Goal: Check status: Check status

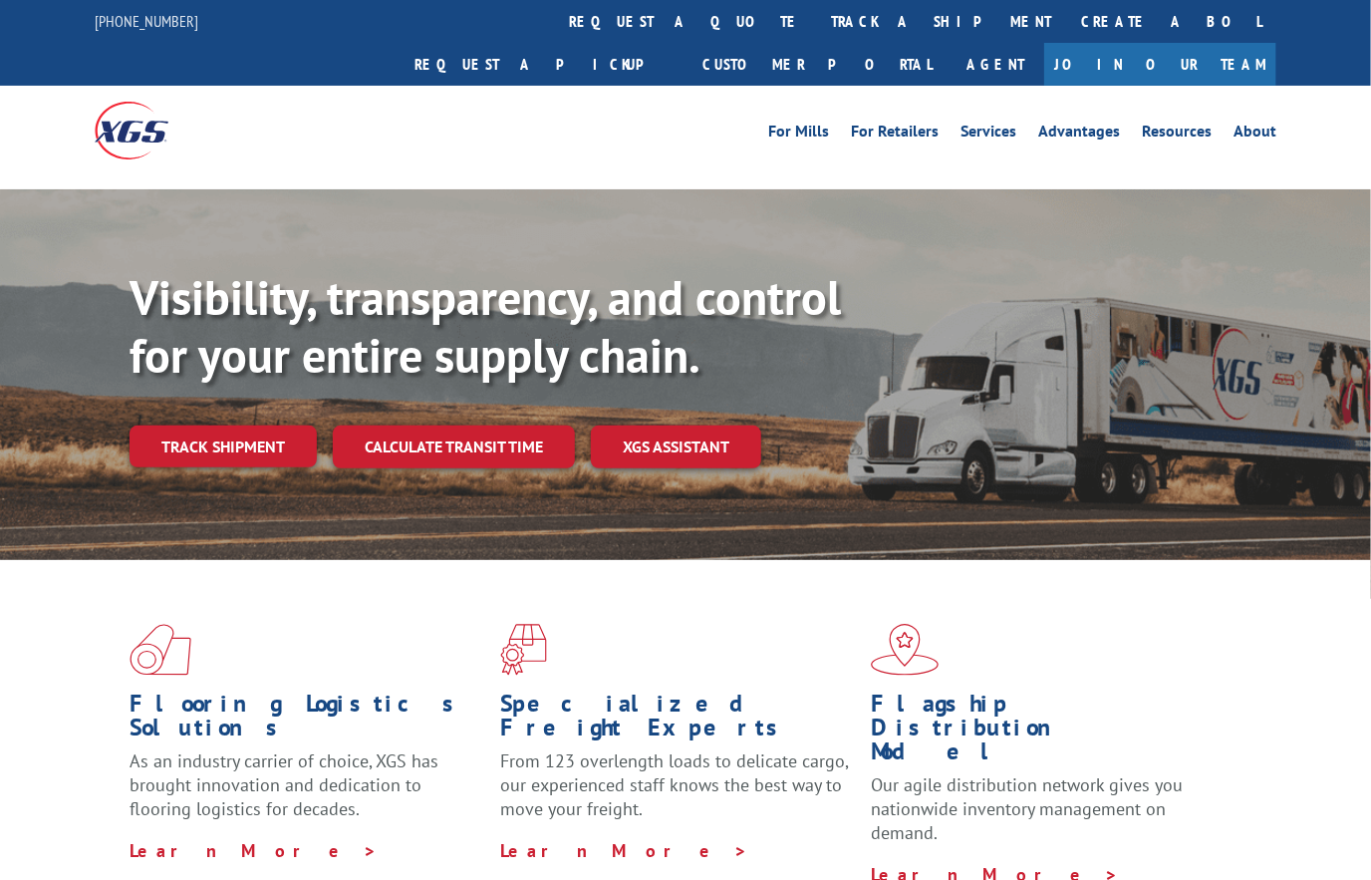
click at [816, 38] on link "track a shipment" at bounding box center [941, 21] width 250 height 43
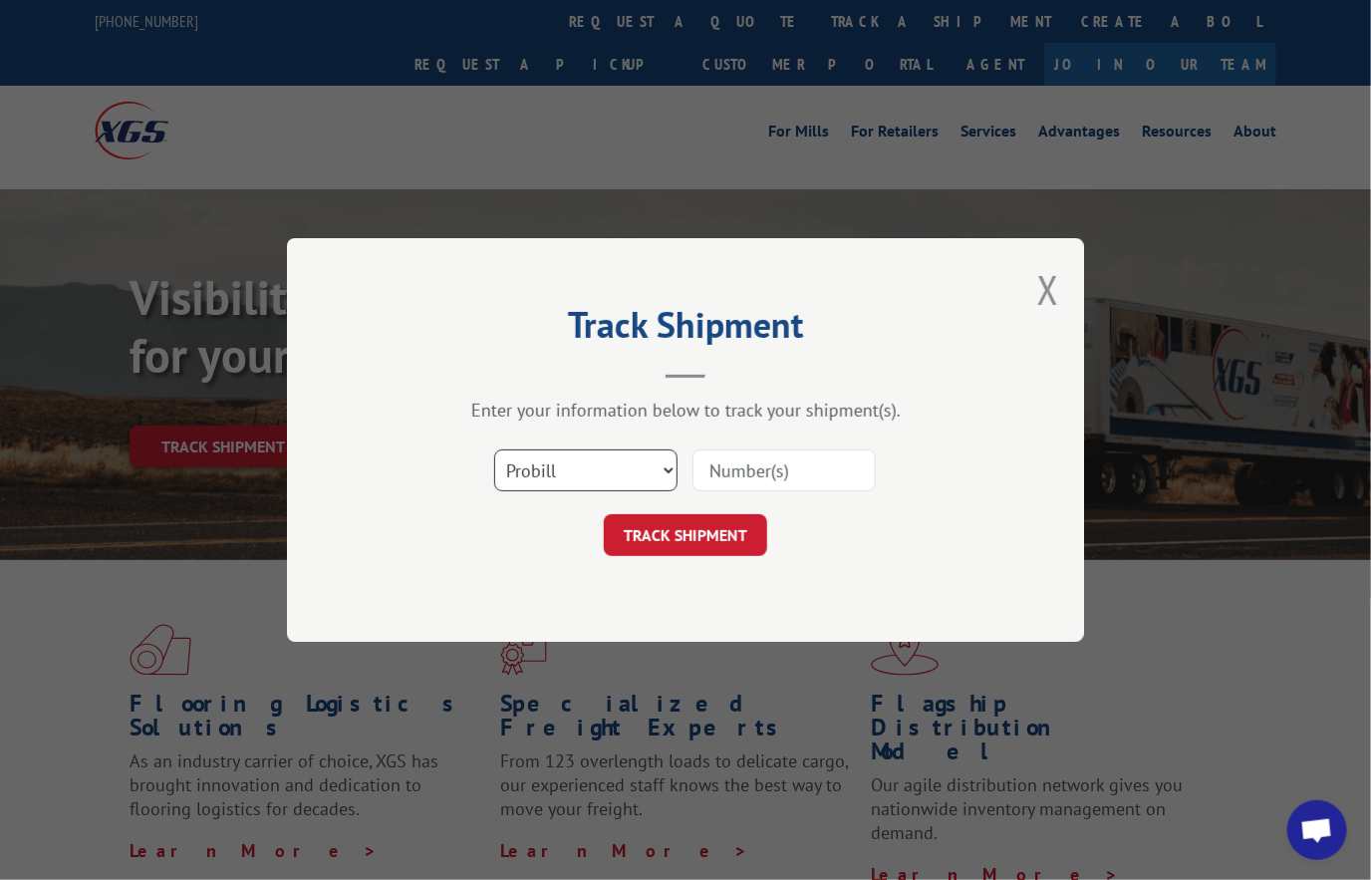
scroll to position [1163, 0]
click at [763, 458] on input at bounding box center [783, 470] width 183 height 42
paste input "17607777"
type input "17607777"
click at [710, 528] on button "TRACK SHIPMENT" at bounding box center [685, 535] width 163 height 42
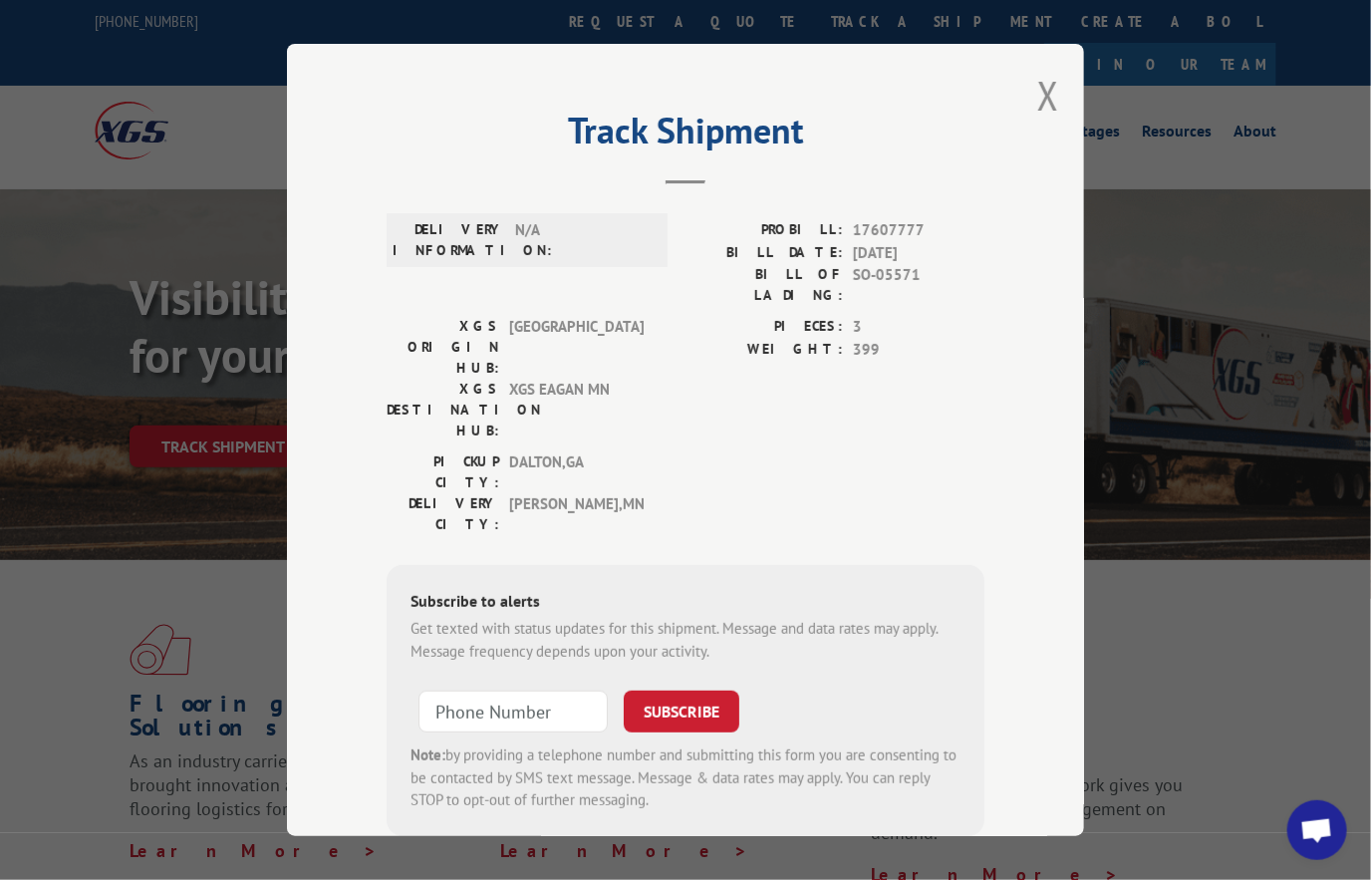
click at [1042, 92] on button "Close modal" at bounding box center [1048, 95] width 22 height 53
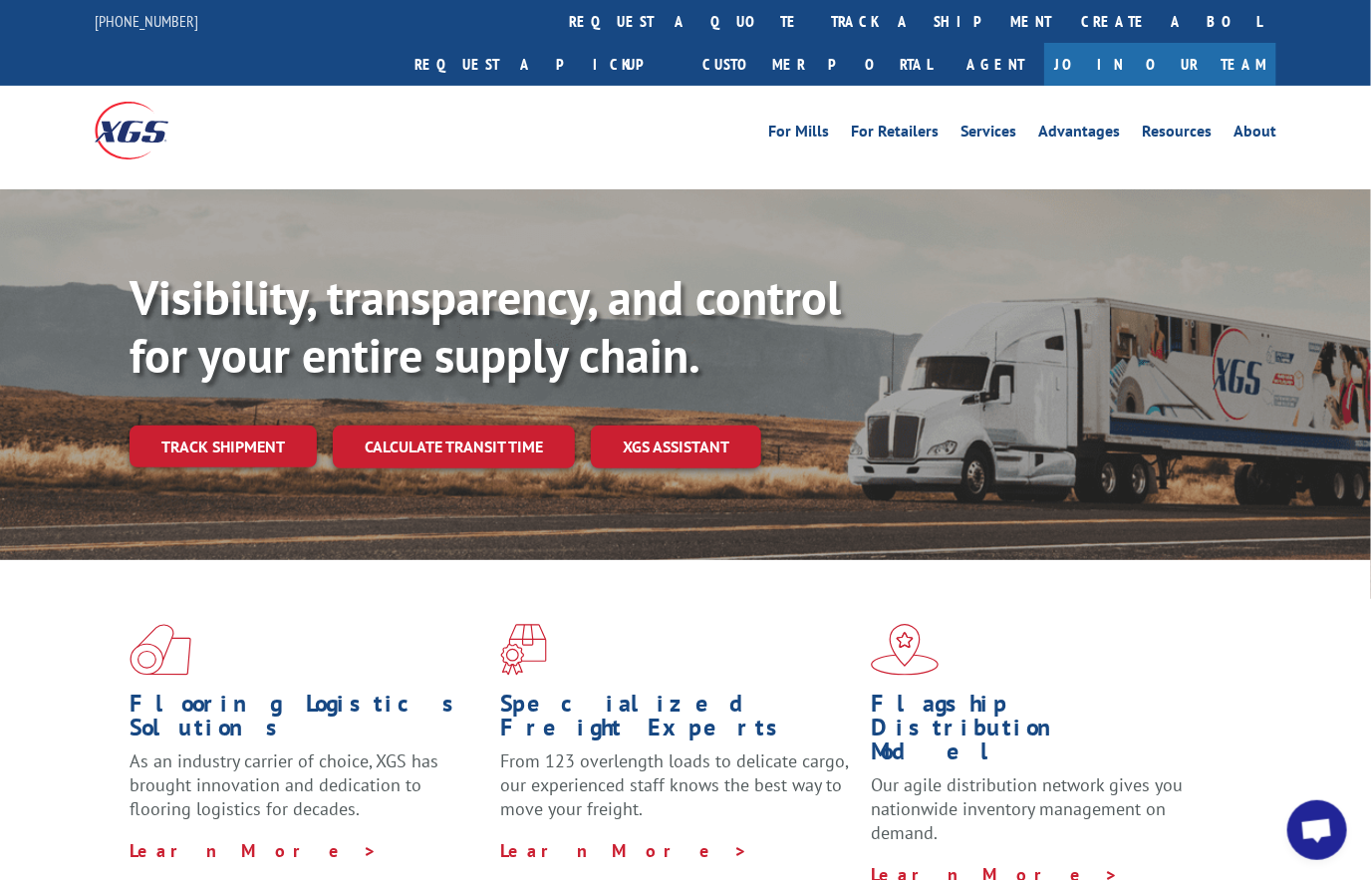
click at [816, 14] on link "track a shipment" at bounding box center [941, 21] width 250 height 43
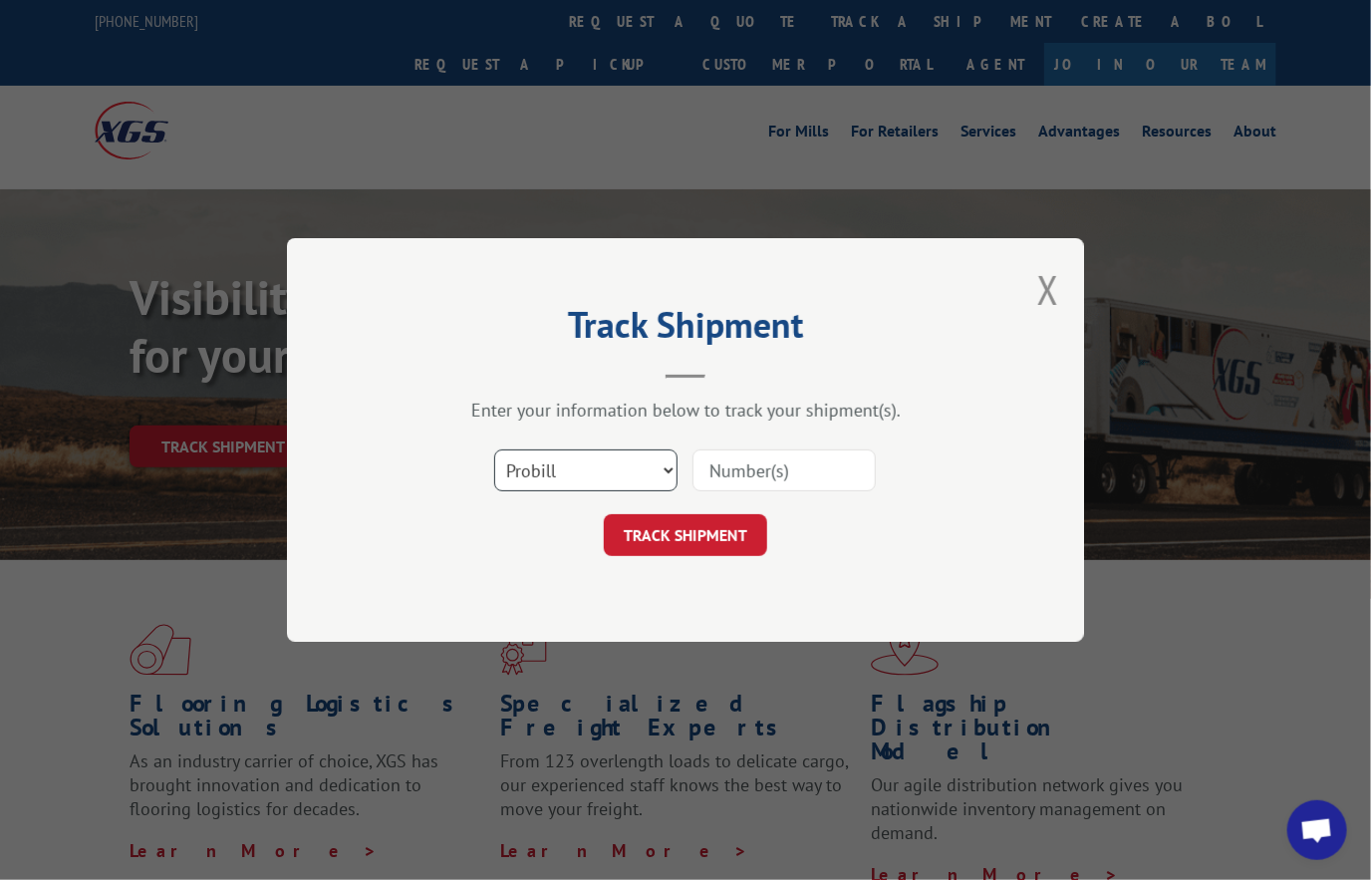
click at [572, 449] on select "Select category... Probill BOL PO" at bounding box center [585, 470] width 183 height 42
select select "bol"
click at [494, 449] on select "Select category... Probill BOL PO" at bounding box center [585, 470] width 183 height 42
click at [744, 479] on input at bounding box center [783, 470] width 183 height 42
paste input "455501"
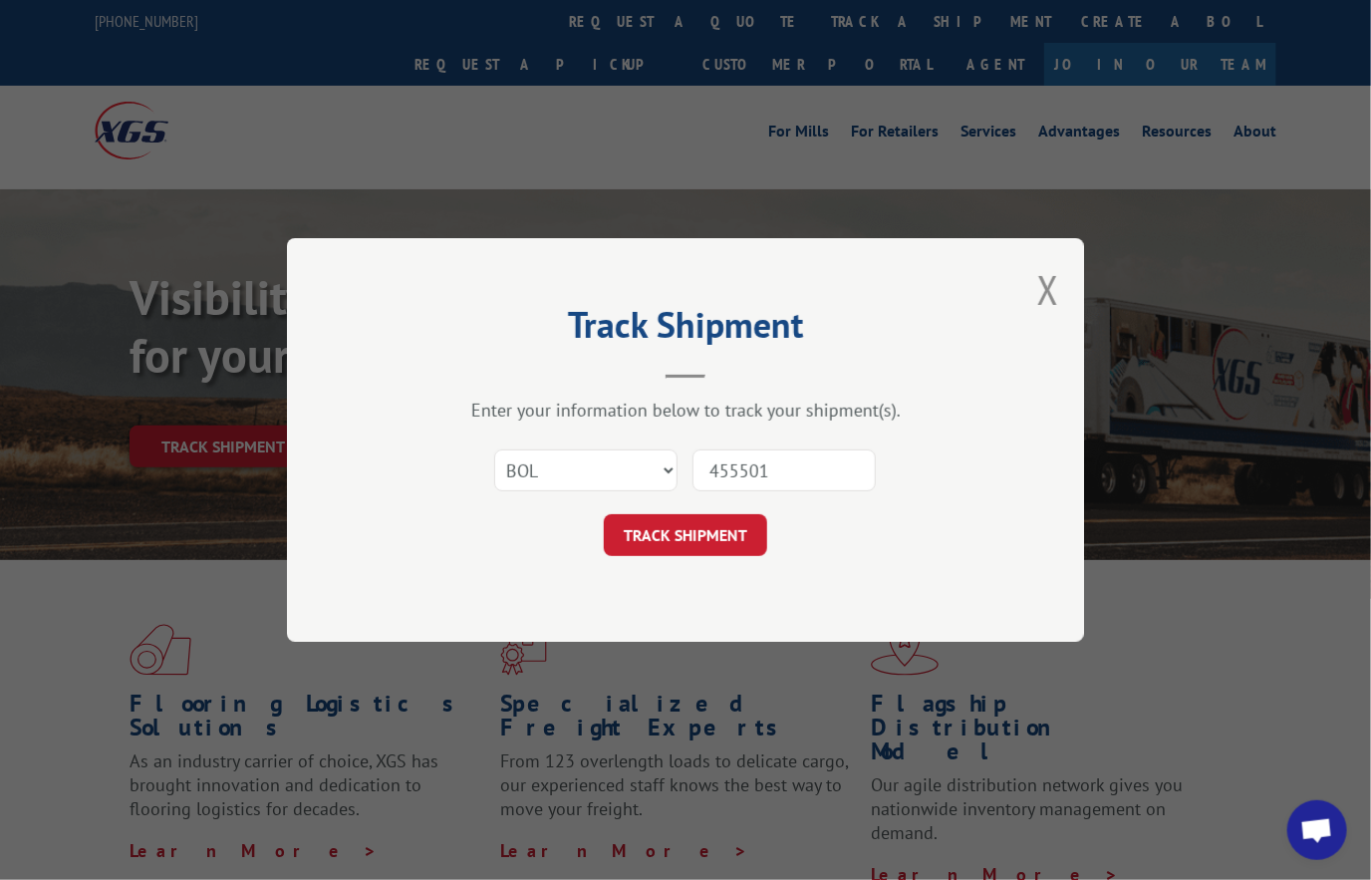
type input "455501"
click at [711, 529] on button "TRACK SHIPMENT" at bounding box center [685, 535] width 163 height 42
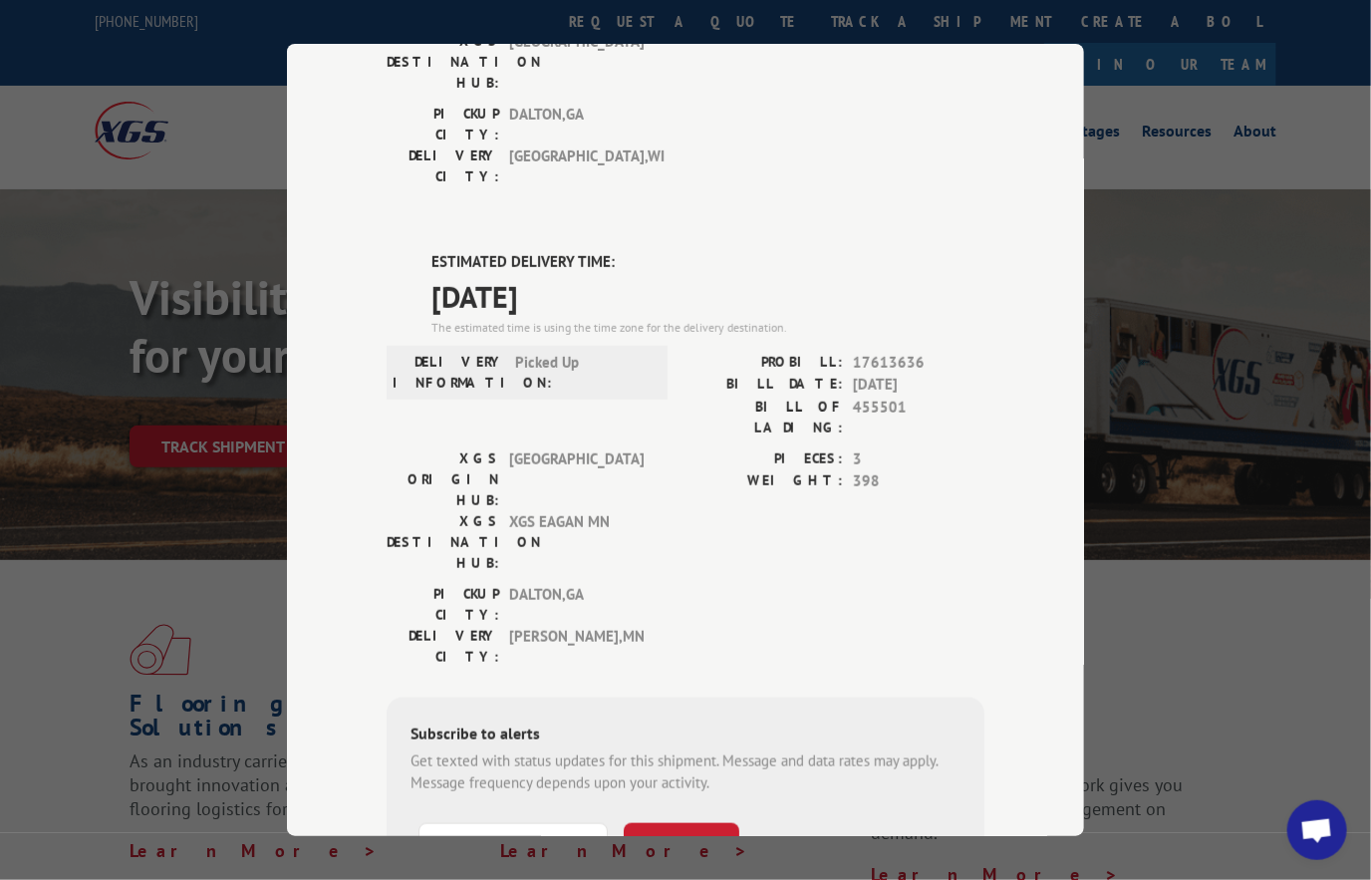
scroll to position [429, 0]
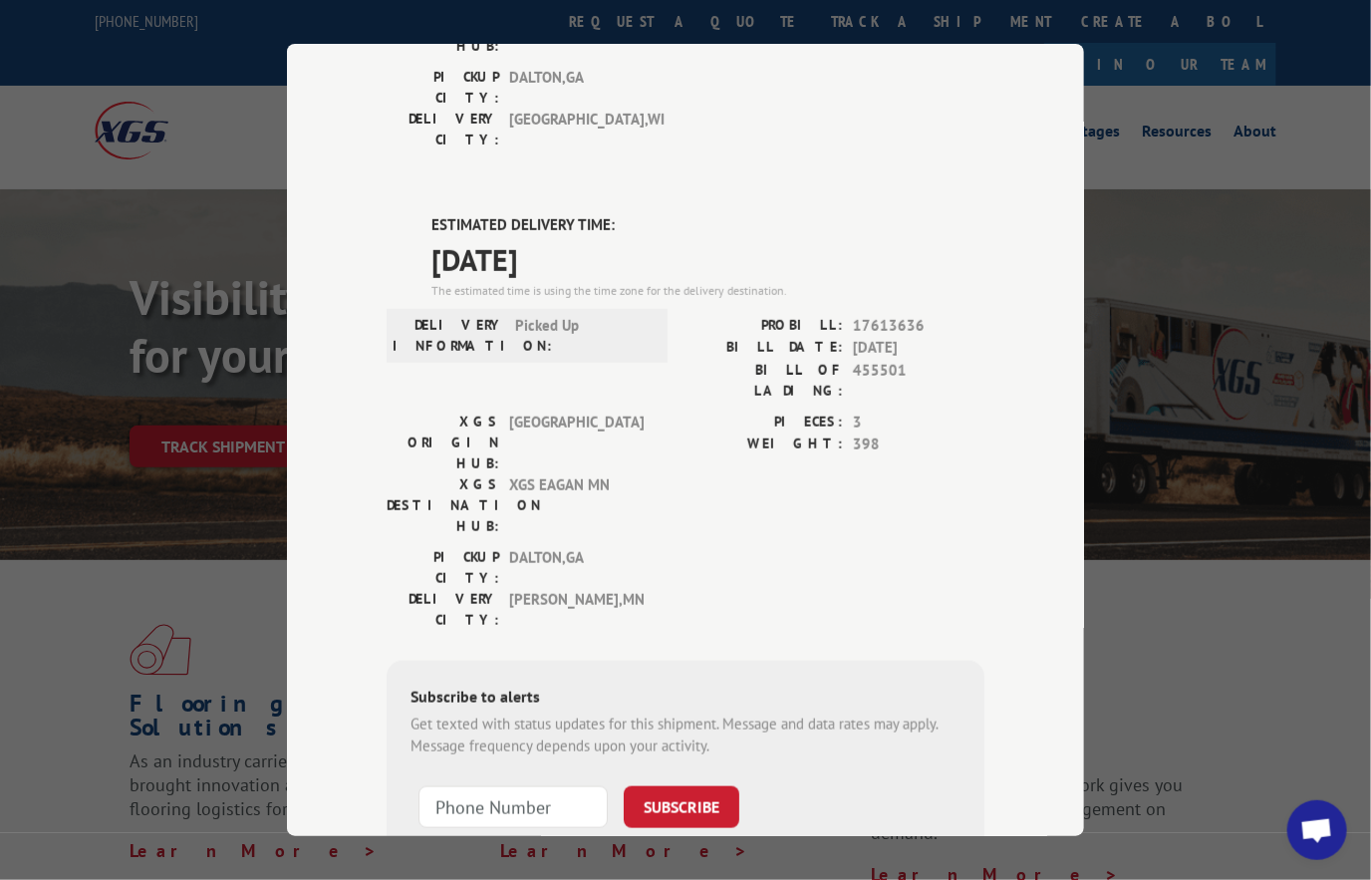
click at [888, 315] on span "17613636" at bounding box center [919, 326] width 132 height 23
copy span "17613636"
click at [217, 99] on div "Track Shipment DELIVERED DELIVERY INFORMATION: [DATE] 11:49 am Drop PROBILL: 16…" at bounding box center [685, 440] width 1371 height 880
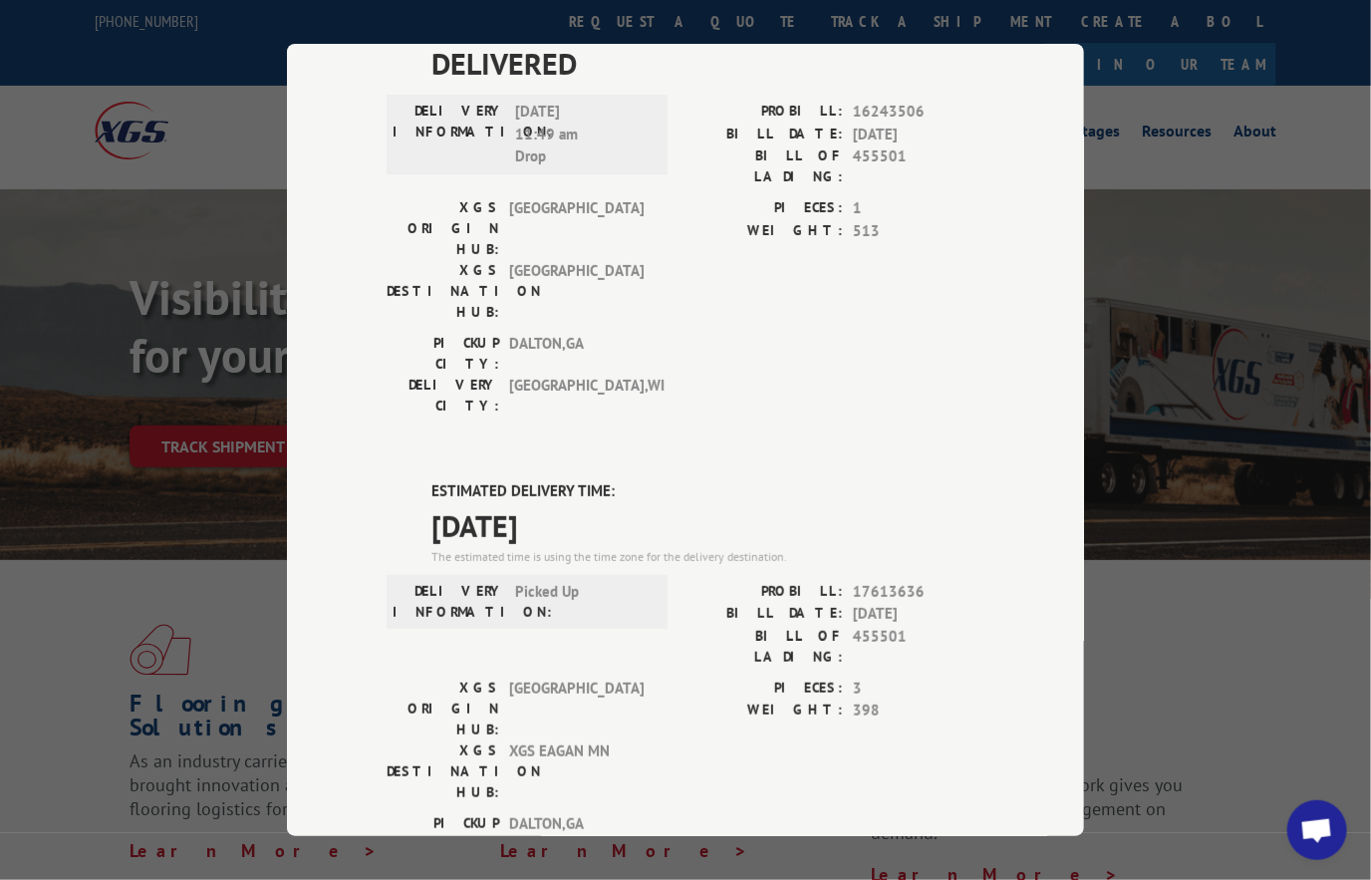
scroll to position [0, 0]
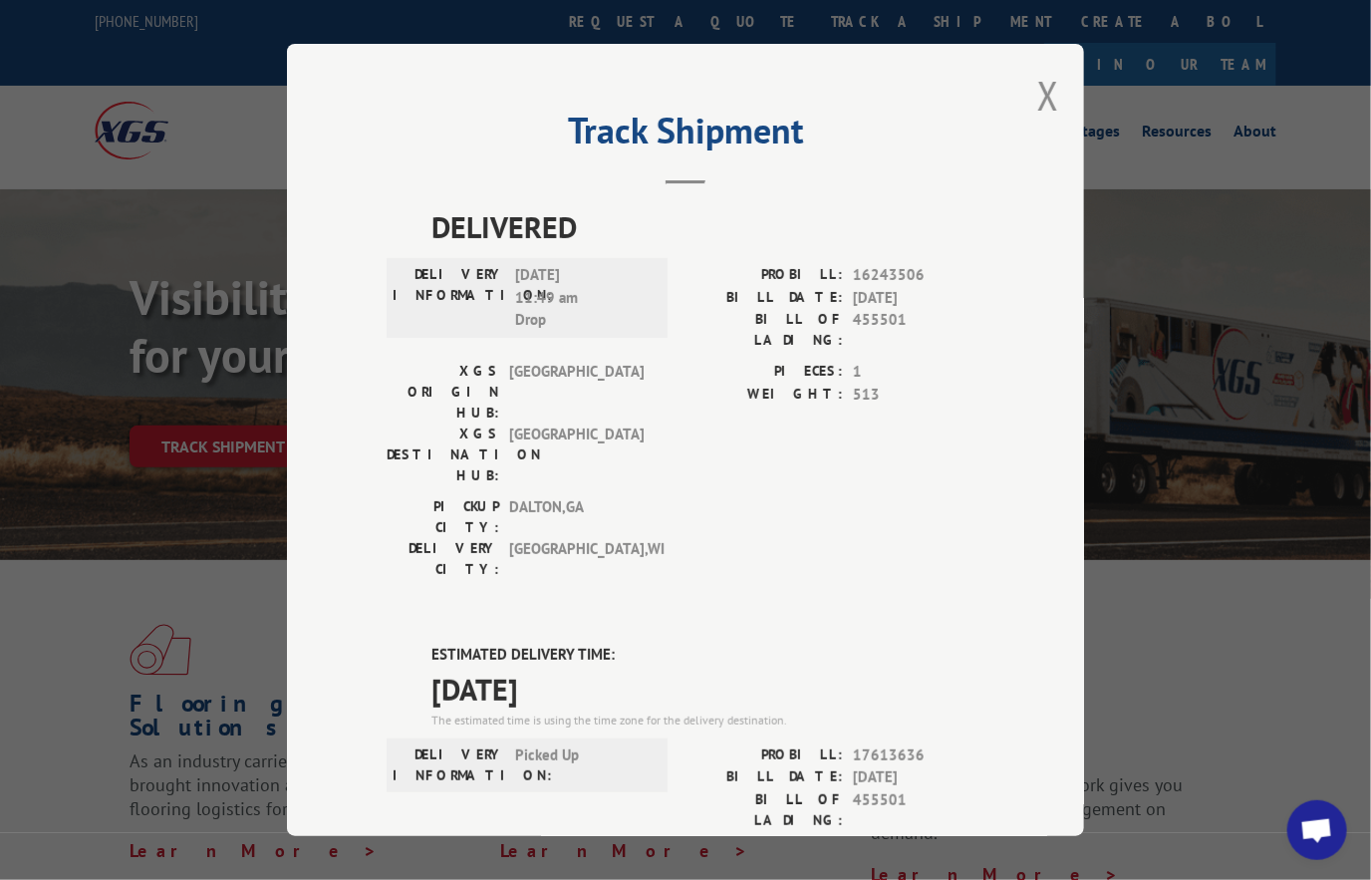
click at [1043, 95] on button "Close modal" at bounding box center [1048, 95] width 22 height 53
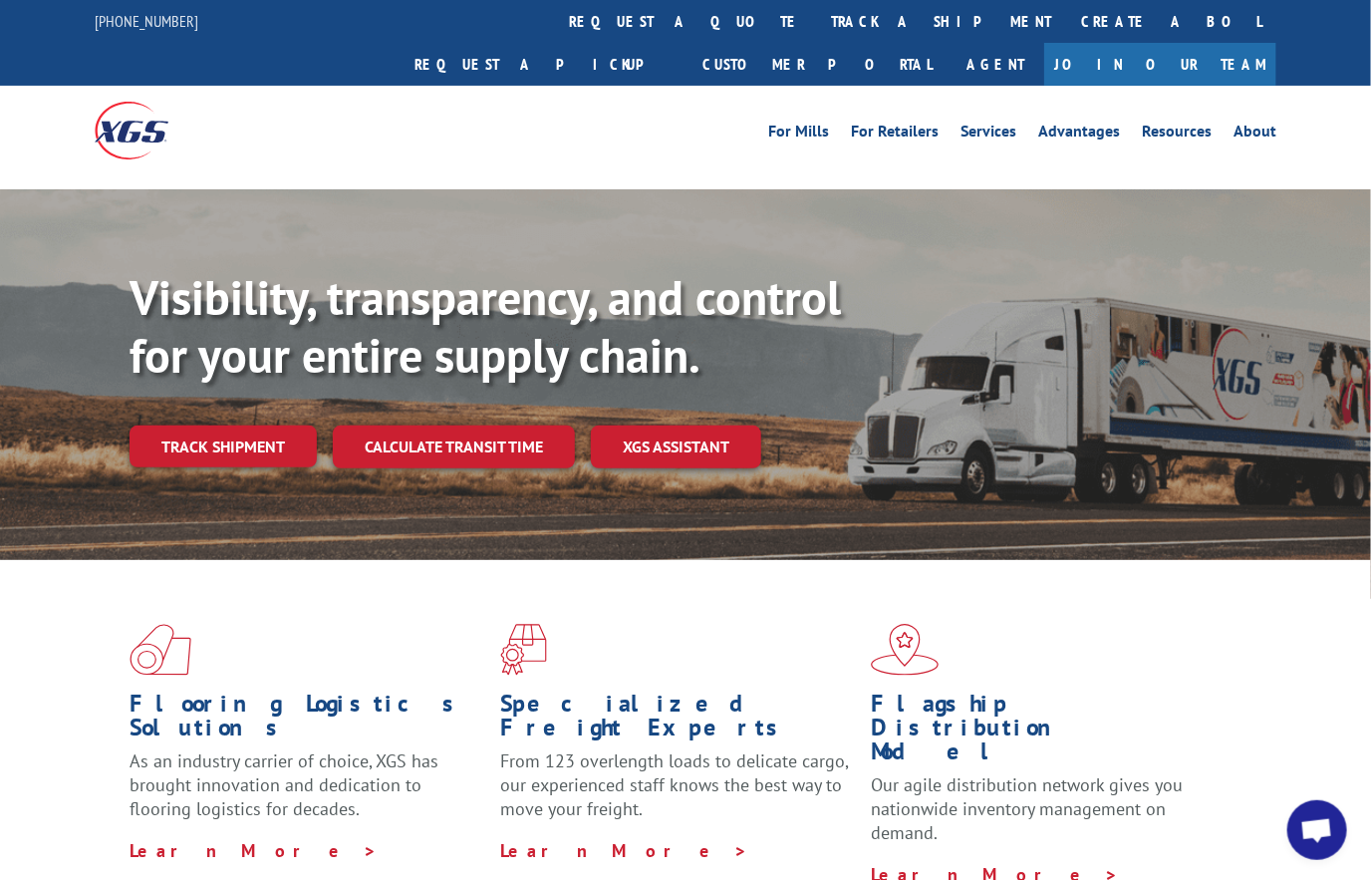
click at [816, 22] on link "track a shipment" at bounding box center [941, 21] width 250 height 43
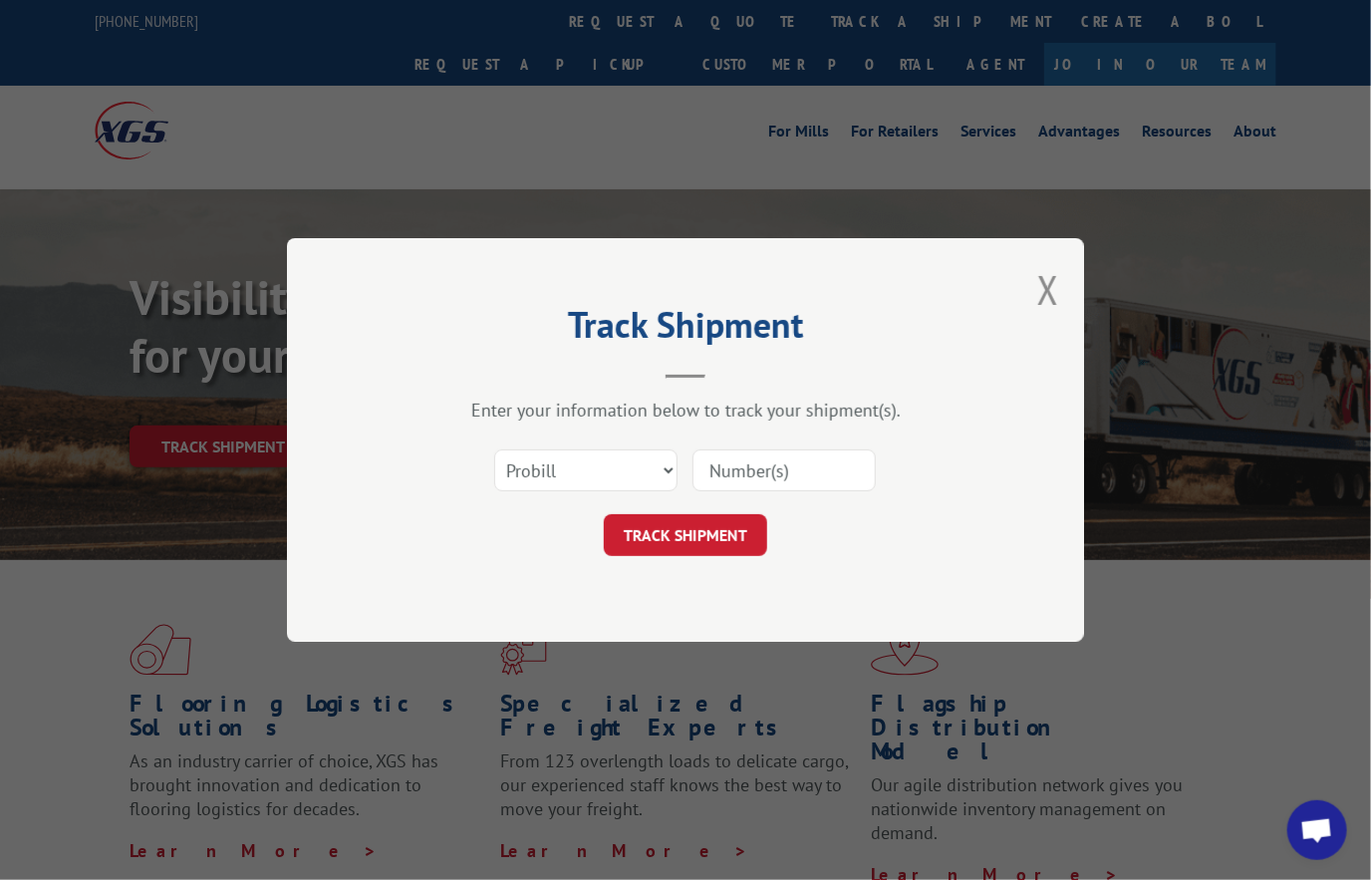
click at [758, 477] on input at bounding box center [783, 470] width 183 height 42
paste input "17613636"
type input "17613636"
click at [709, 533] on button "TRACK SHIPMENT" at bounding box center [685, 535] width 163 height 42
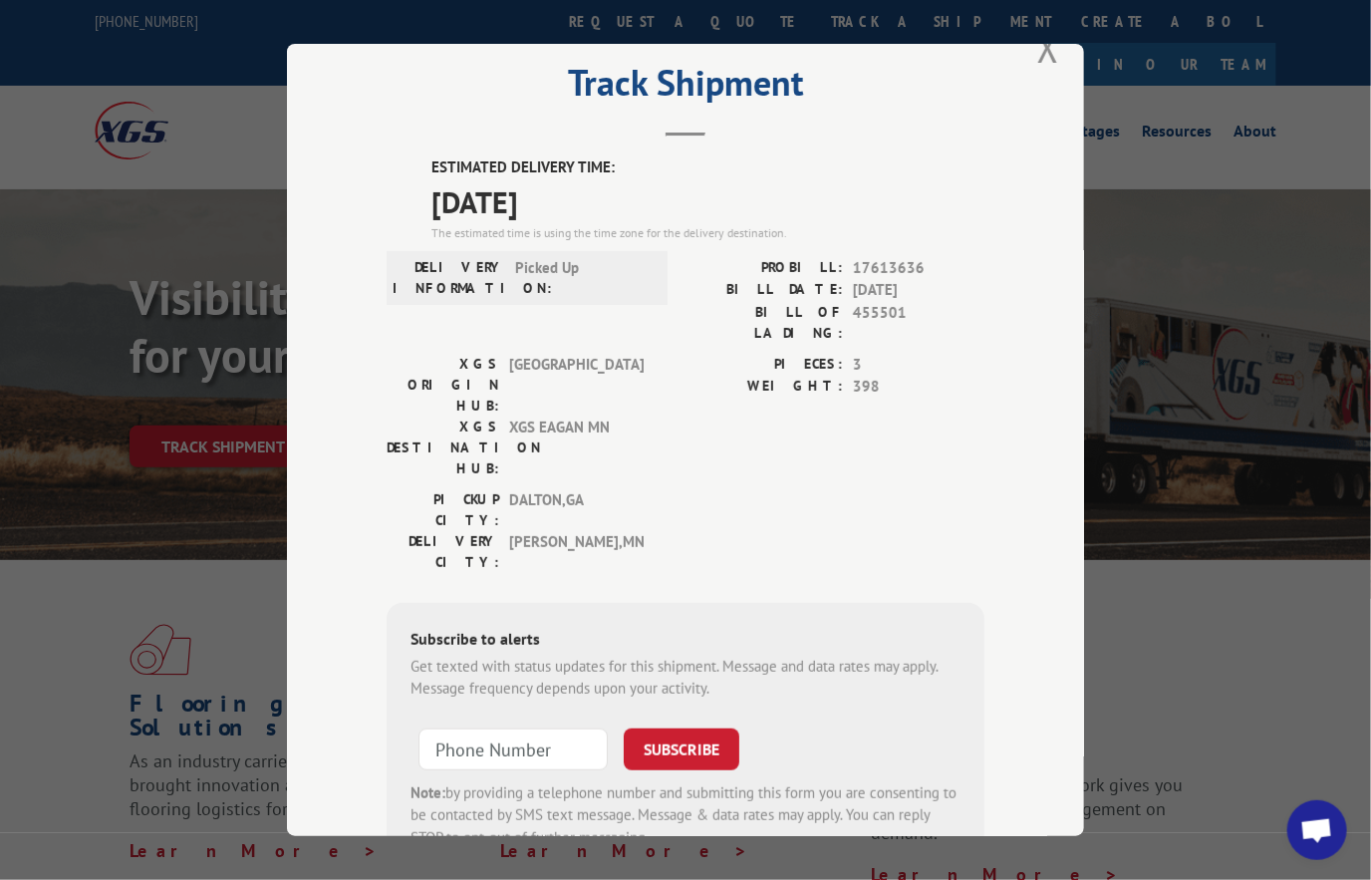
scroll to position [104, 0]
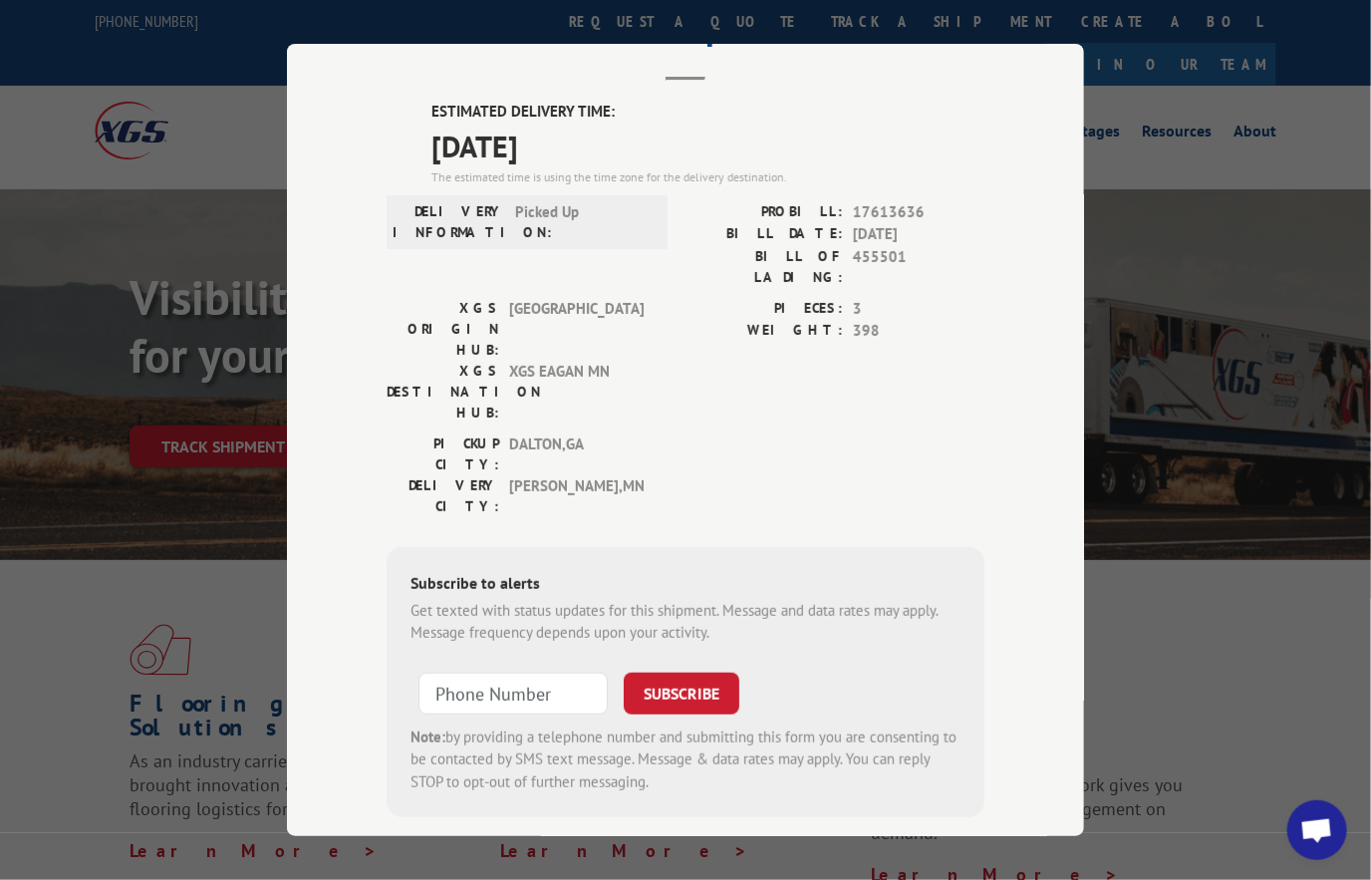
drag, startPoint x: 420, startPoint y: 99, endPoint x: 590, endPoint y: 136, distance: 173.6
click at [590, 136] on div "ESTIMATED DELIVERY TIME: [DATE] The estimated time is using the time zone for t…" at bounding box center [686, 459] width 598 height 716
copy div "ESTIMATED DELIVERY TIME: [DATE]"
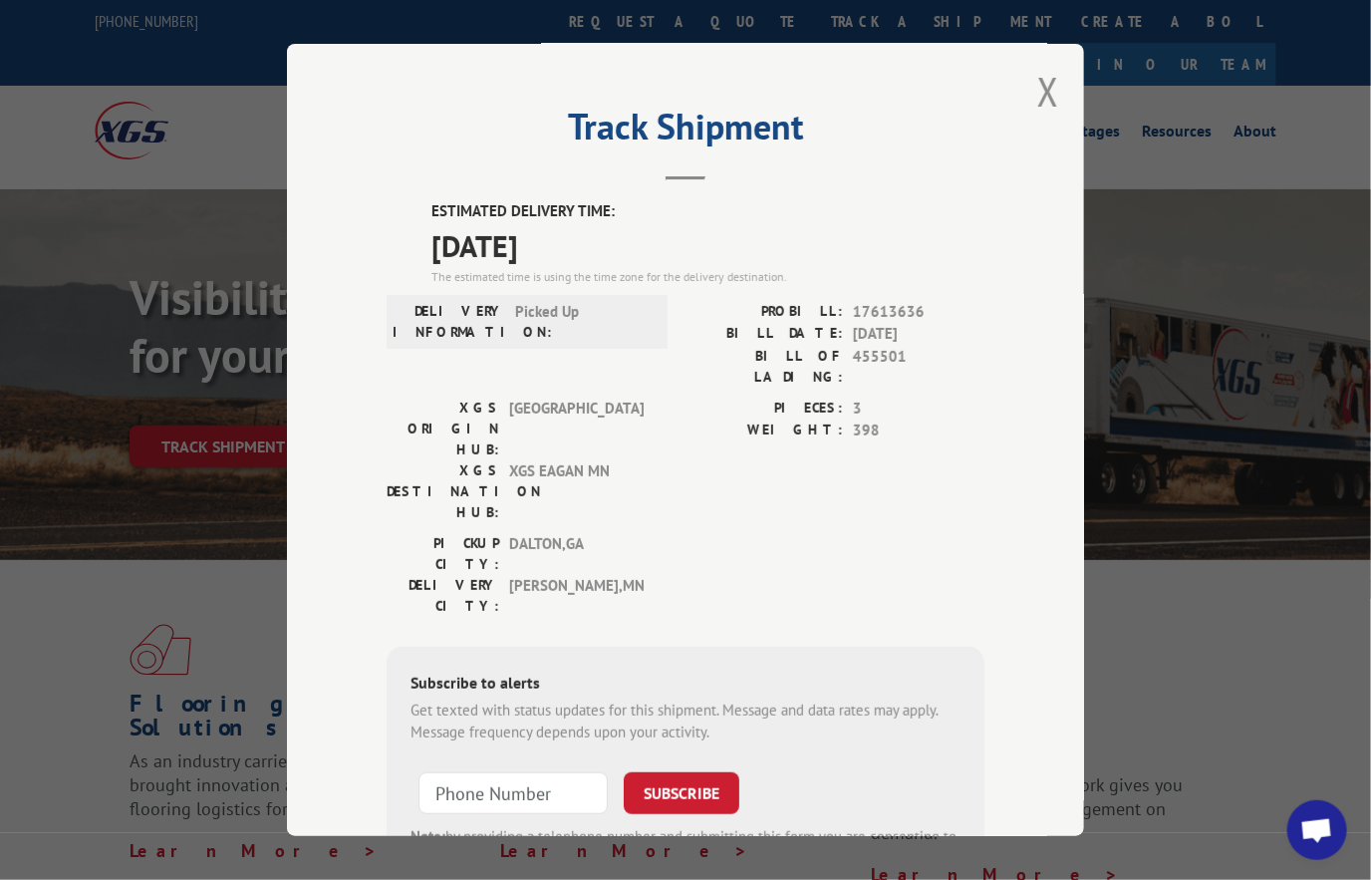
scroll to position [0, 0]
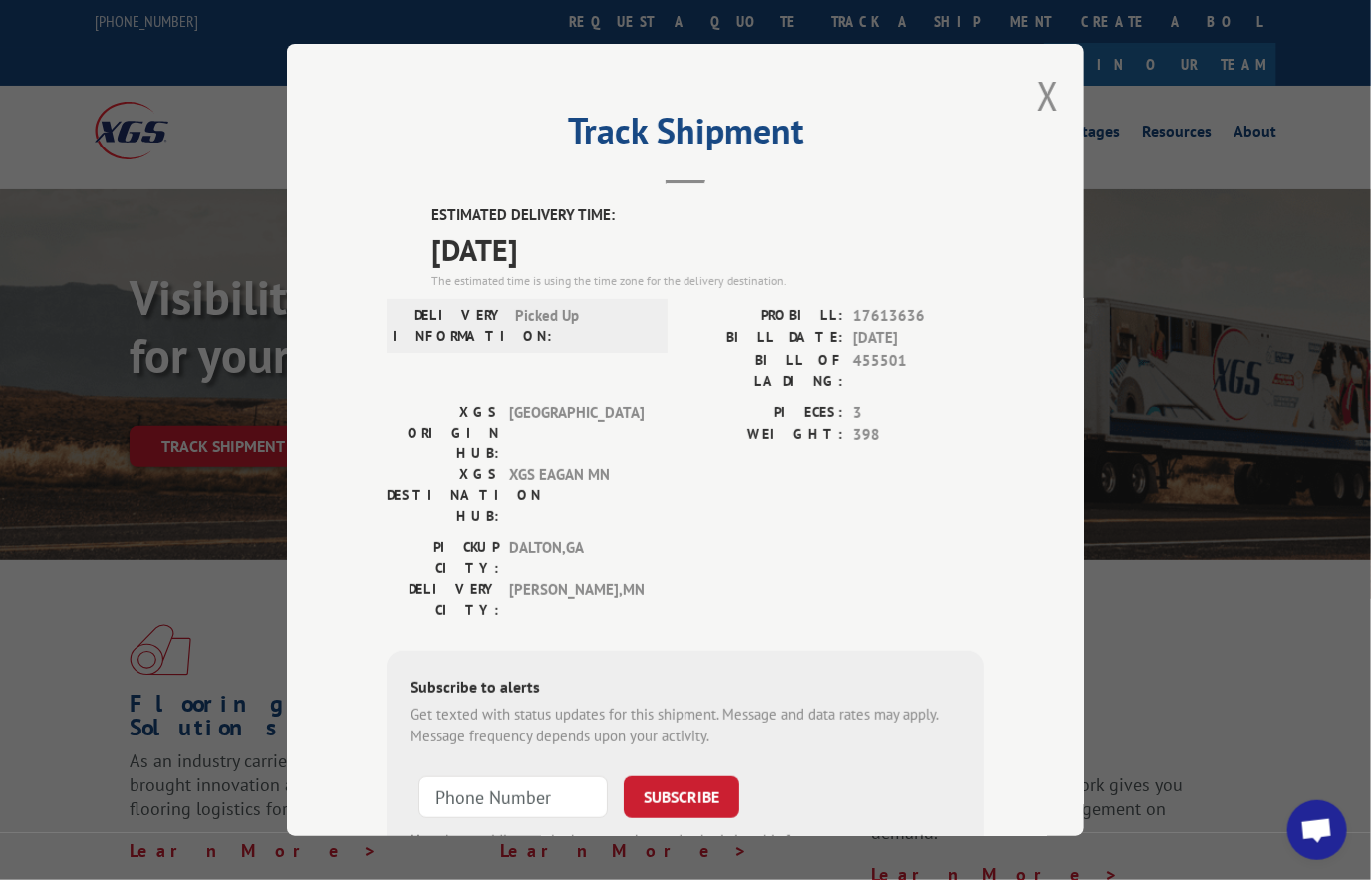
click at [1042, 92] on button "Close modal" at bounding box center [1048, 95] width 22 height 53
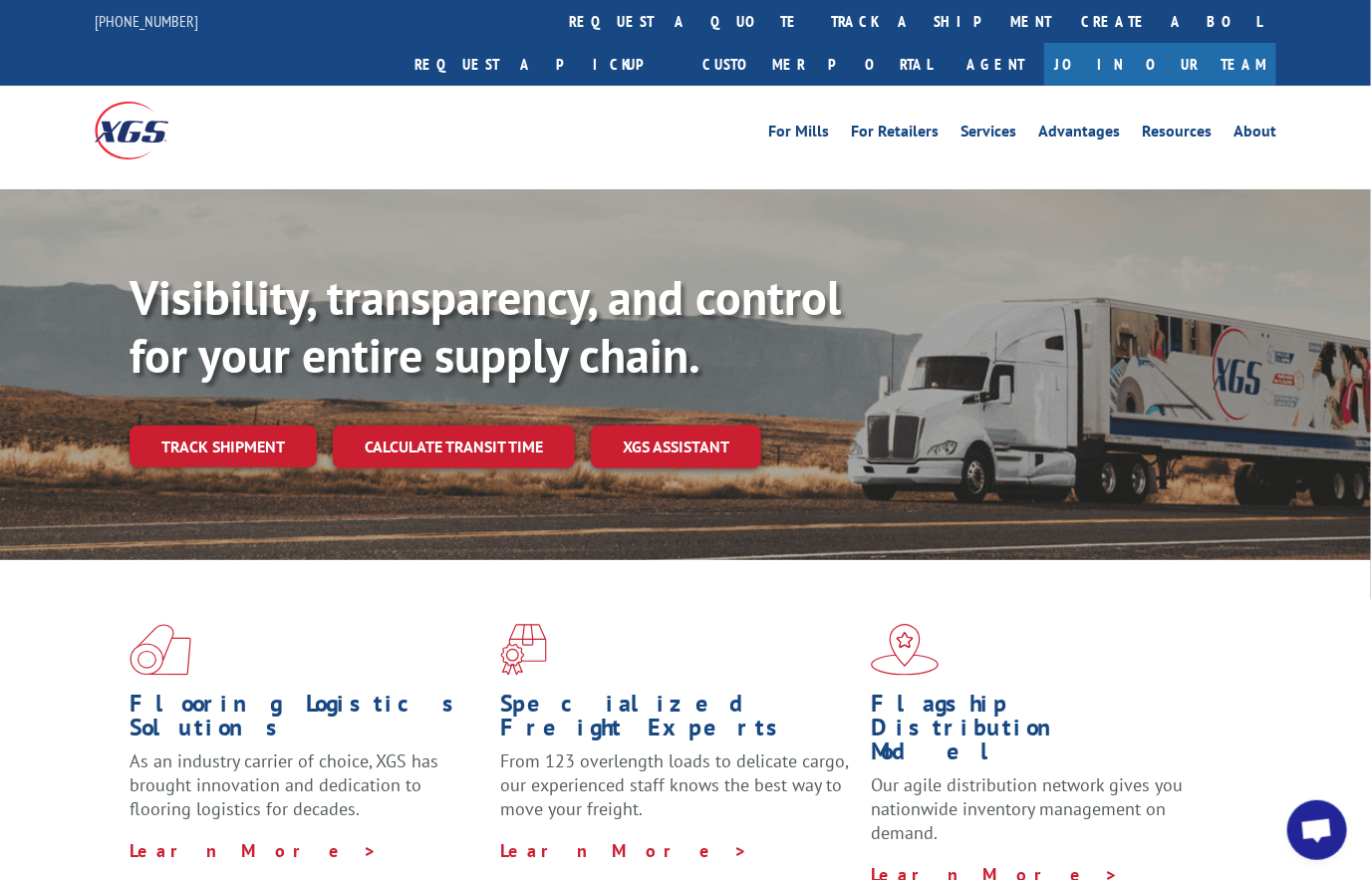
click at [816, 26] on link "track a shipment" at bounding box center [941, 21] width 250 height 43
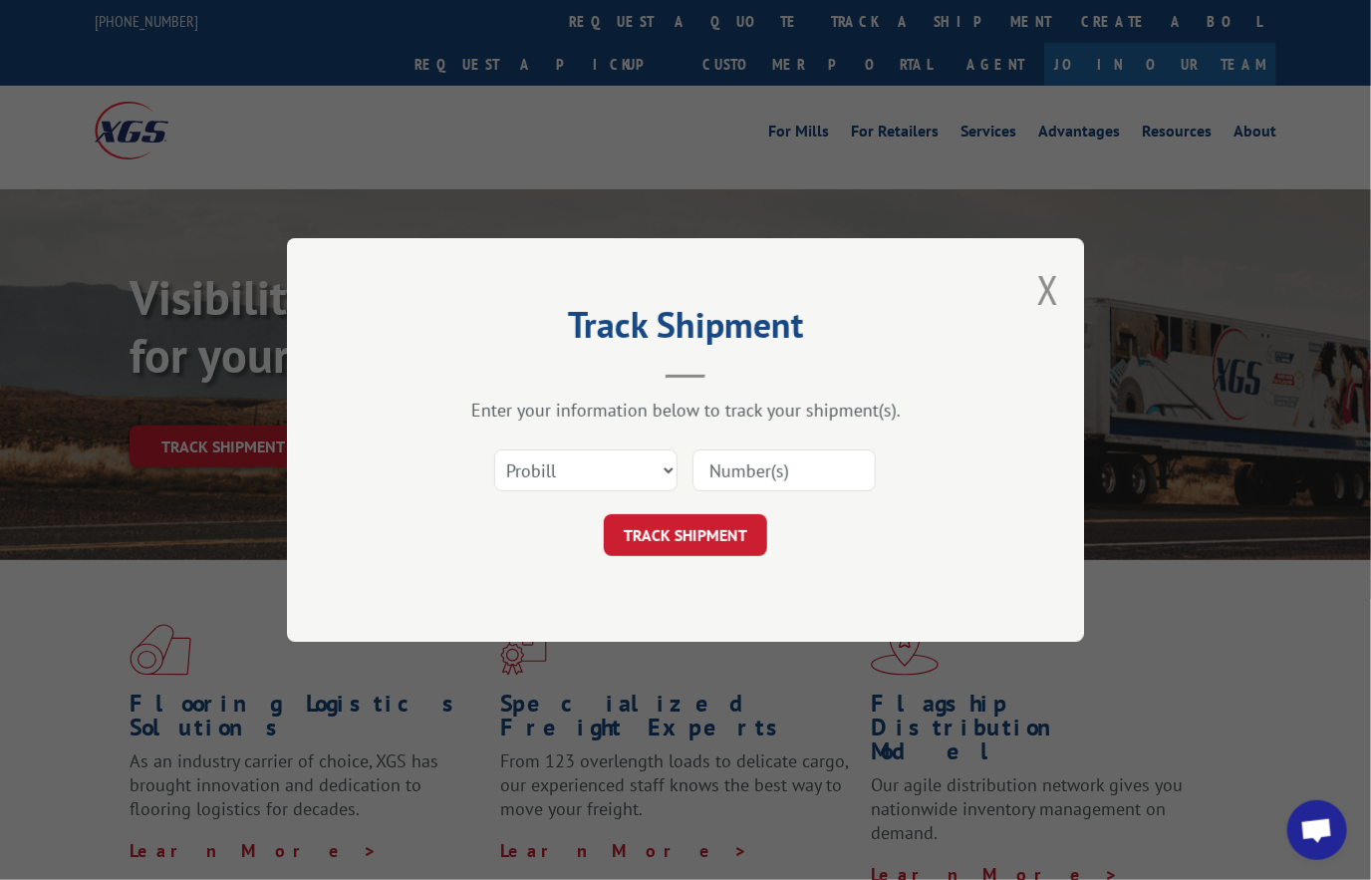
click at [739, 466] on input at bounding box center [783, 470] width 183 height 42
paste input "17597727"
type input "17597727"
click at [702, 528] on button "TRACK SHIPMENT" at bounding box center [685, 535] width 163 height 42
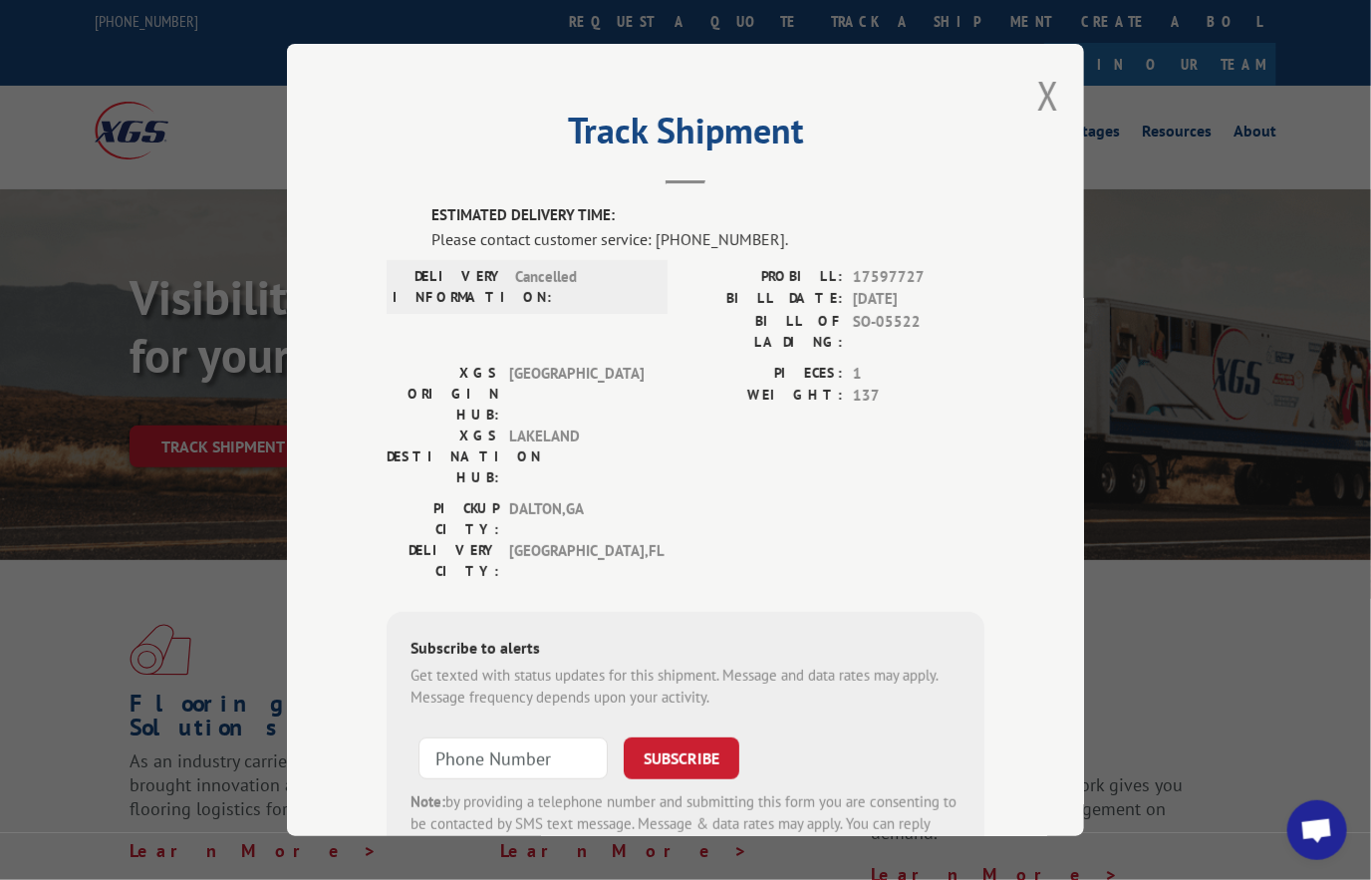
click at [1037, 102] on button "Close modal" at bounding box center [1048, 95] width 22 height 53
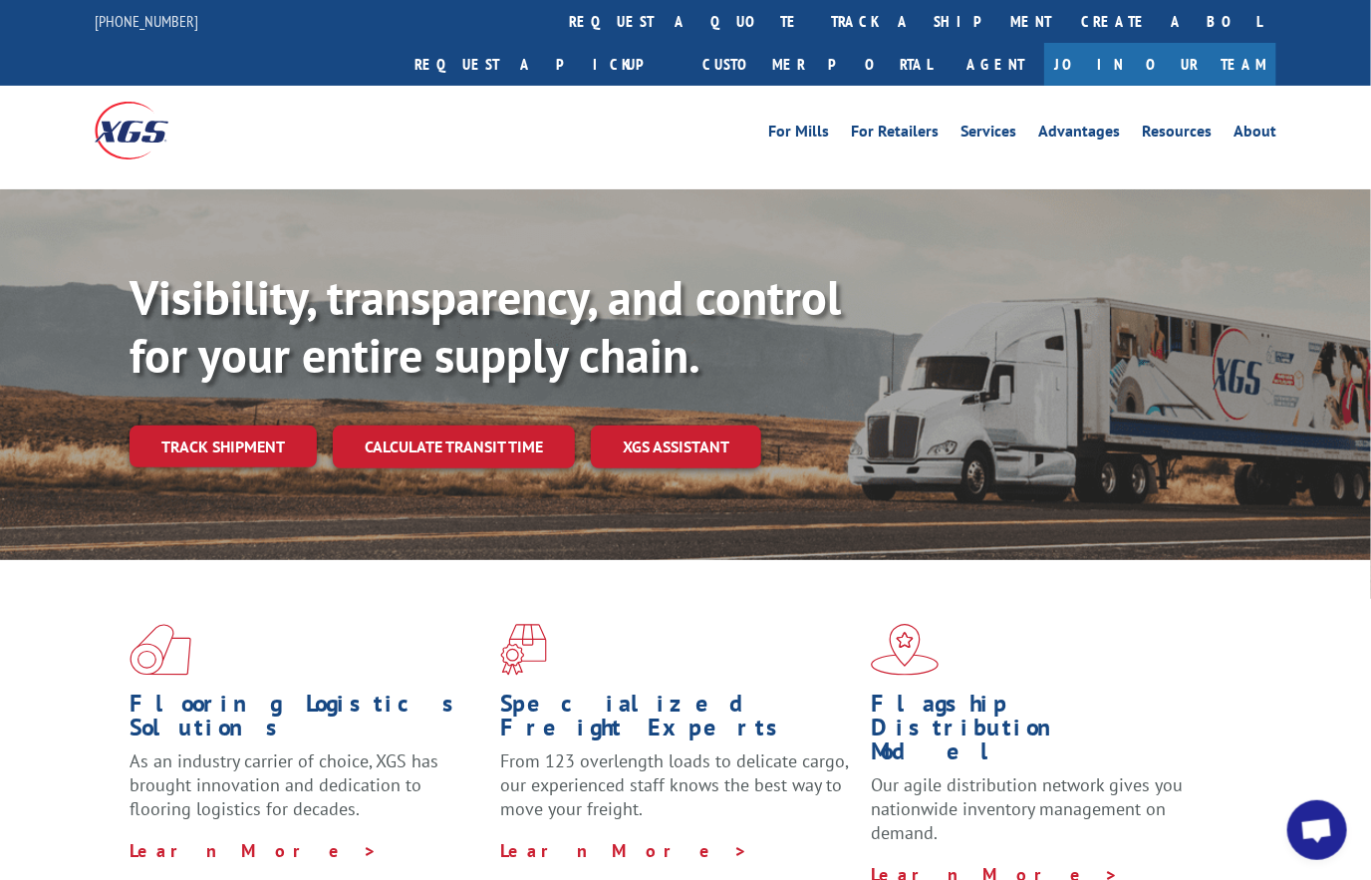
click at [816, 15] on link "track a shipment" at bounding box center [941, 21] width 250 height 43
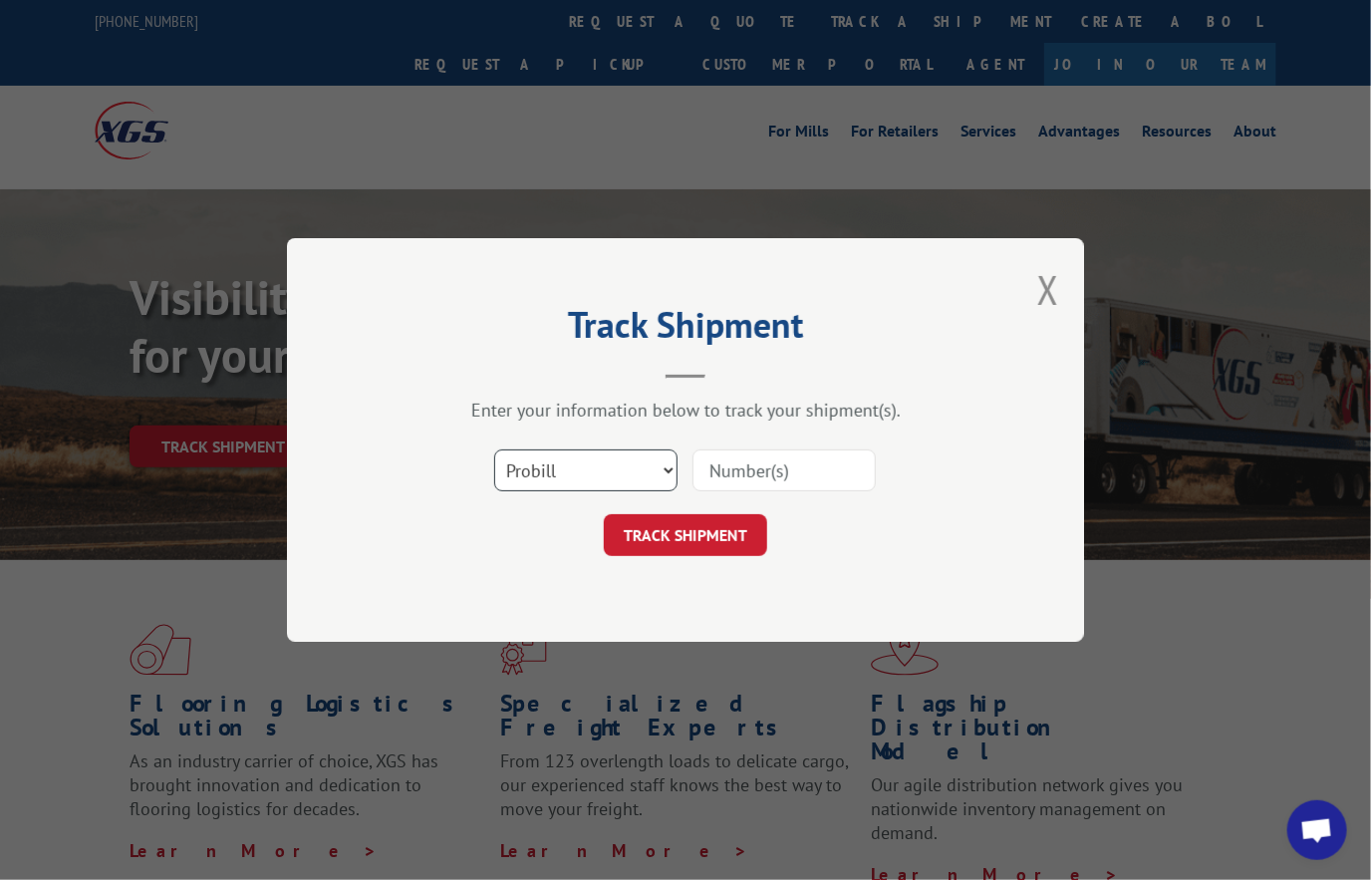
click at [606, 463] on select "Select category... Probill BOL PO" at bounding box center [585, 470] width 183 height 42
select select "bol"
click at [494, 449] on select "Select category... Probill BOL PO" at bounding box center [585, 470] width 183 height 42
click at [745, 462] on input at bounding box center [783, 470] width 183 height 42
paste input "8068908"
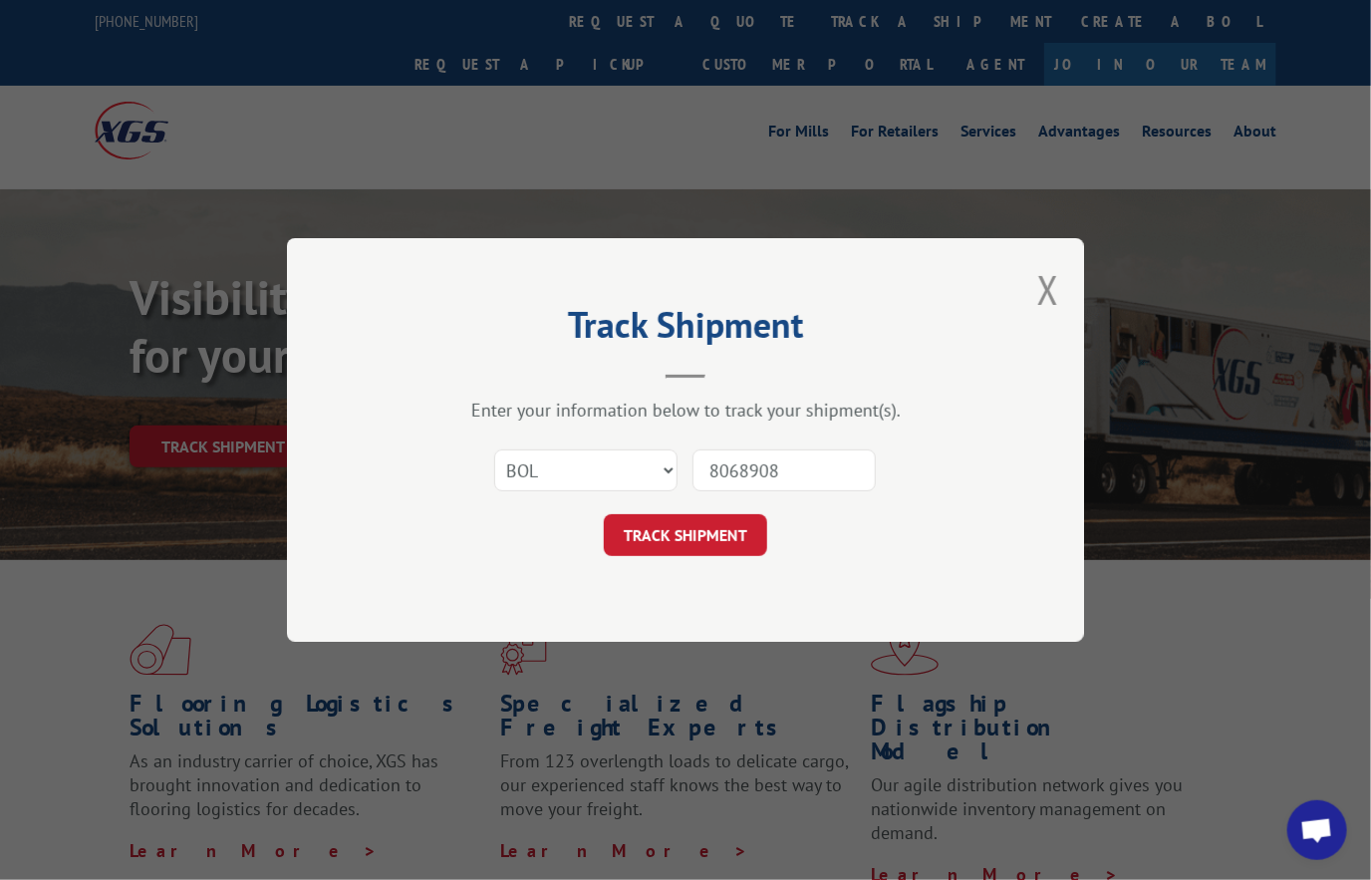
type input "8068908"
click at [705, 527] on button "TRACK SHIPMENT" at bounding box center [685, 535] width 163 height 42
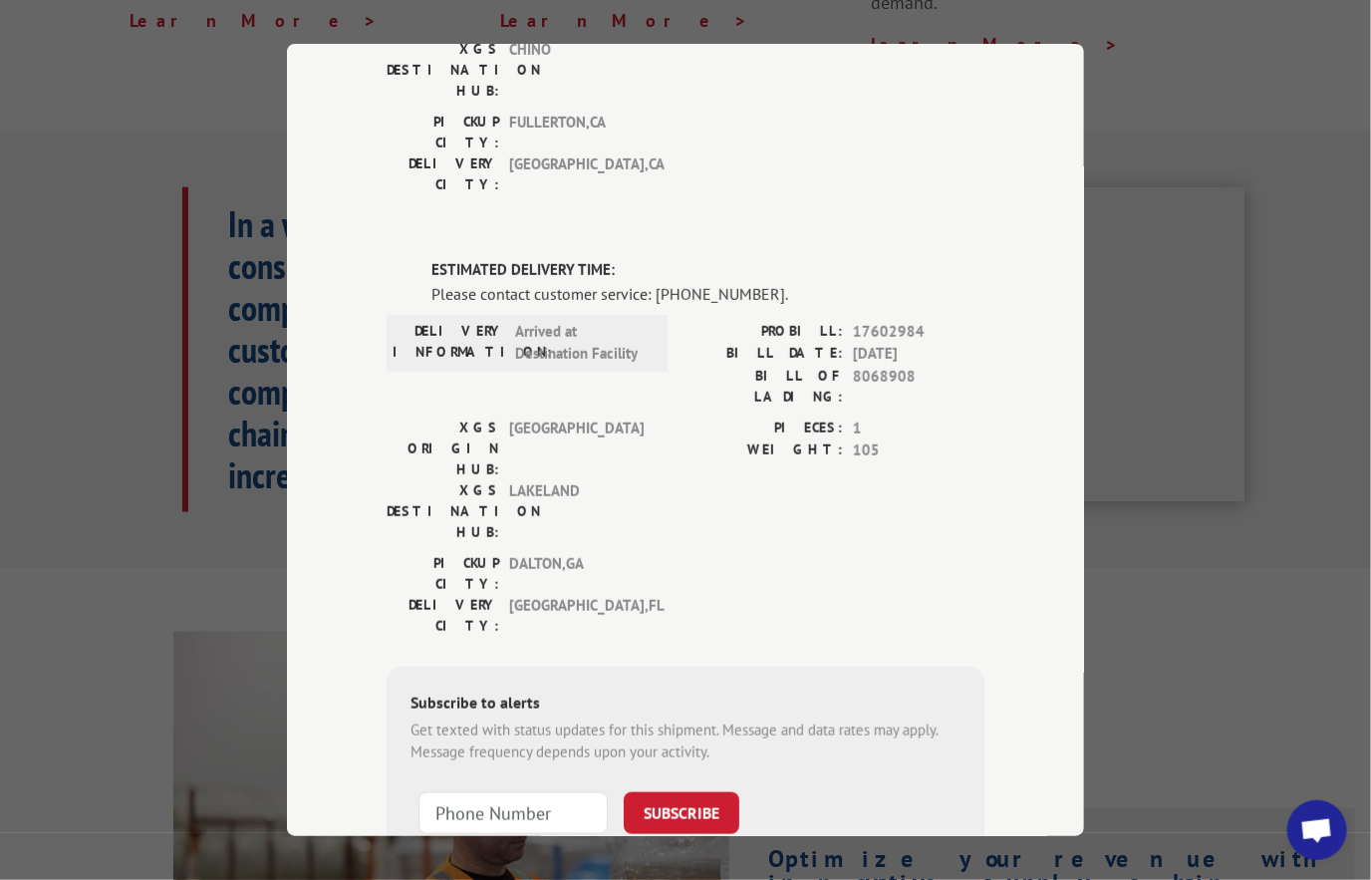
scroll to position [897, 0]
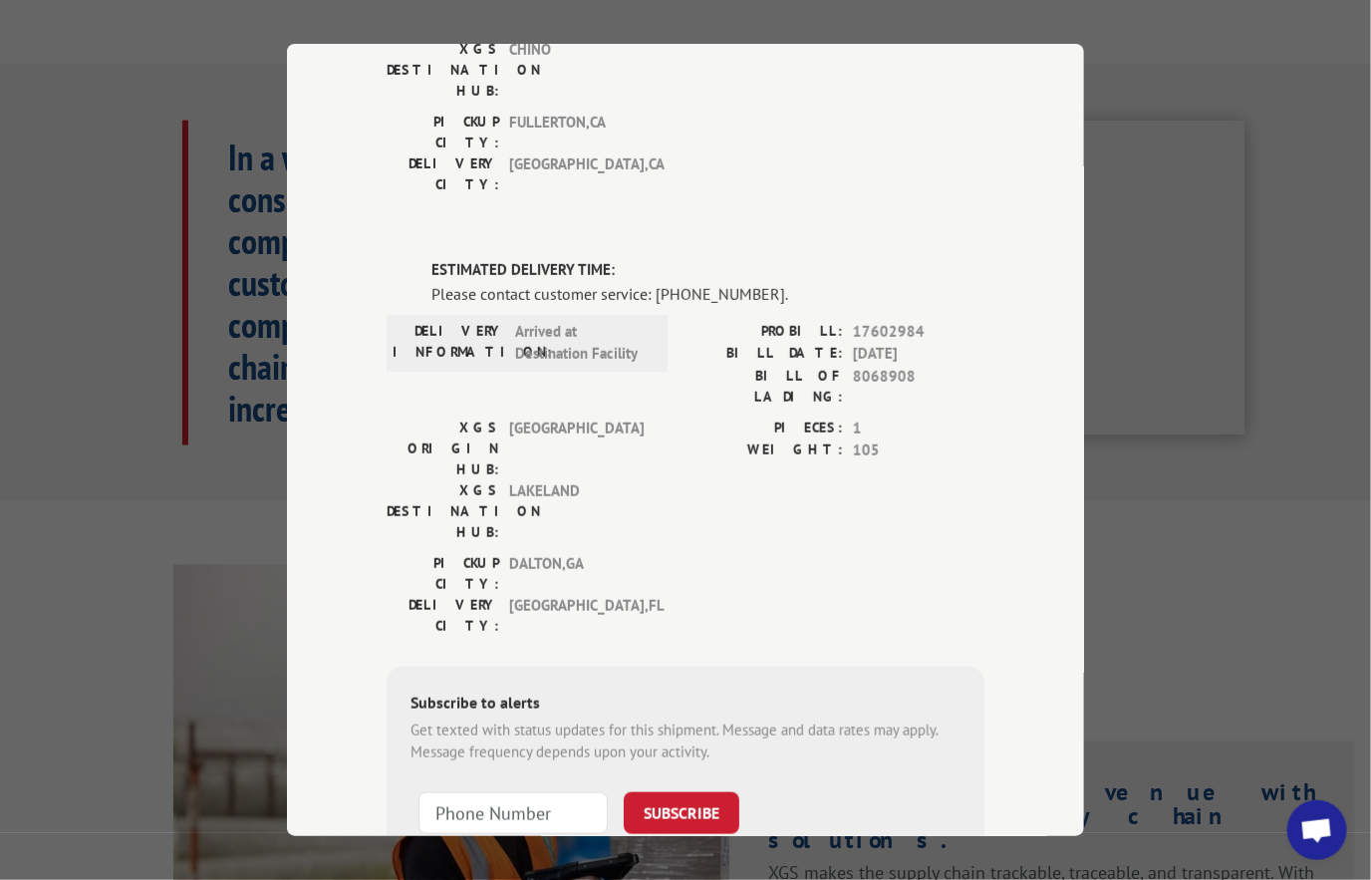
click at [884, 321] on span "17602984" at bounding box center [919, 332] width 132 height 23
copy span "17602984"
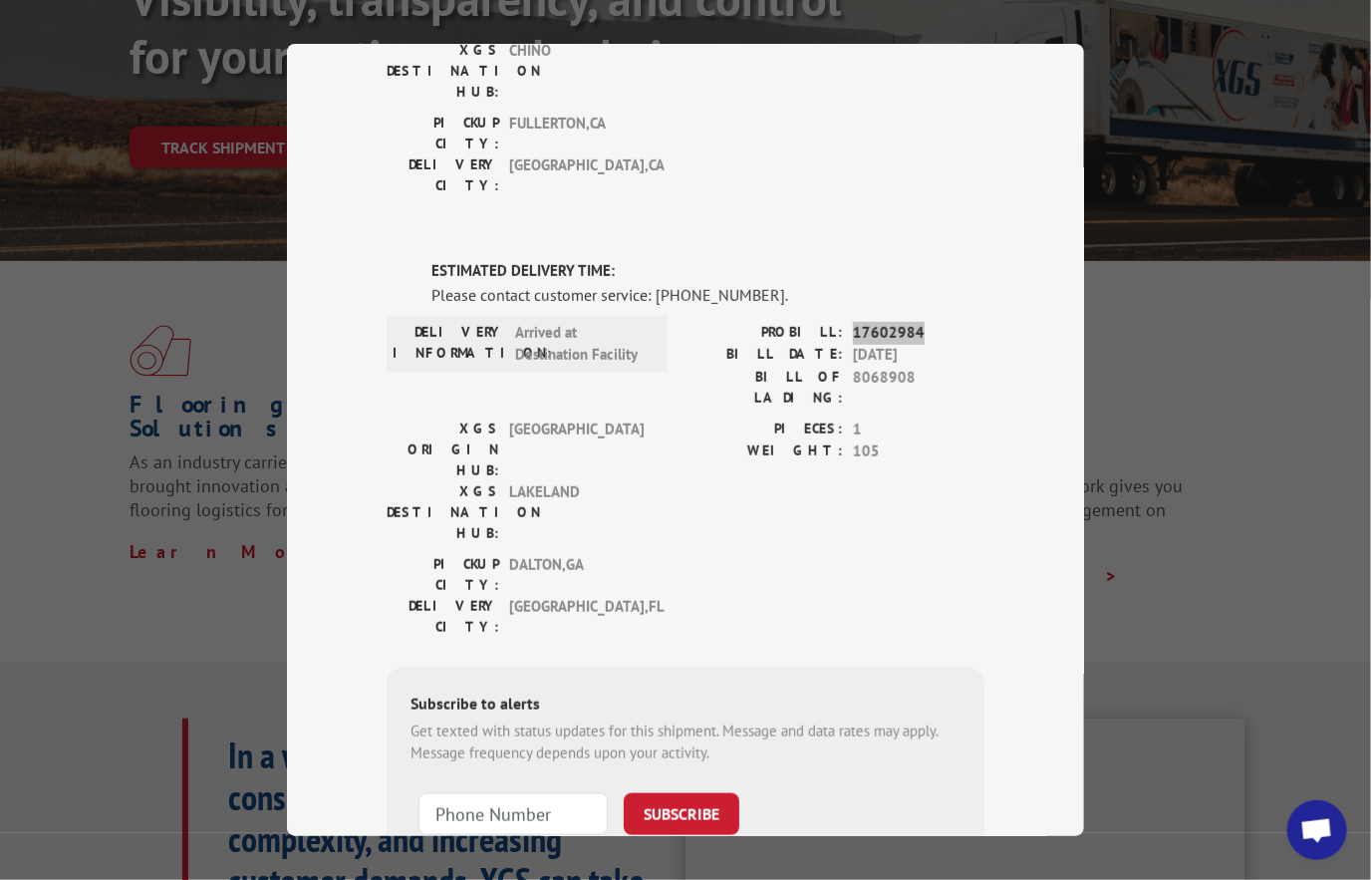
scroll to position [385, 0]
click at [859, 321] on span "17602984" at bounding box center [919, 332] width 132 height 23
click at [877, 321] on span "17602984" at bounding box center [919, 332] width 132 height 23
click at [872, 321] on span "17602984" at bounding box center [919, 332] width 132 height 23
click at [867, 321] on span "17602984" at bounding box center [919, 332] width 132 height 23
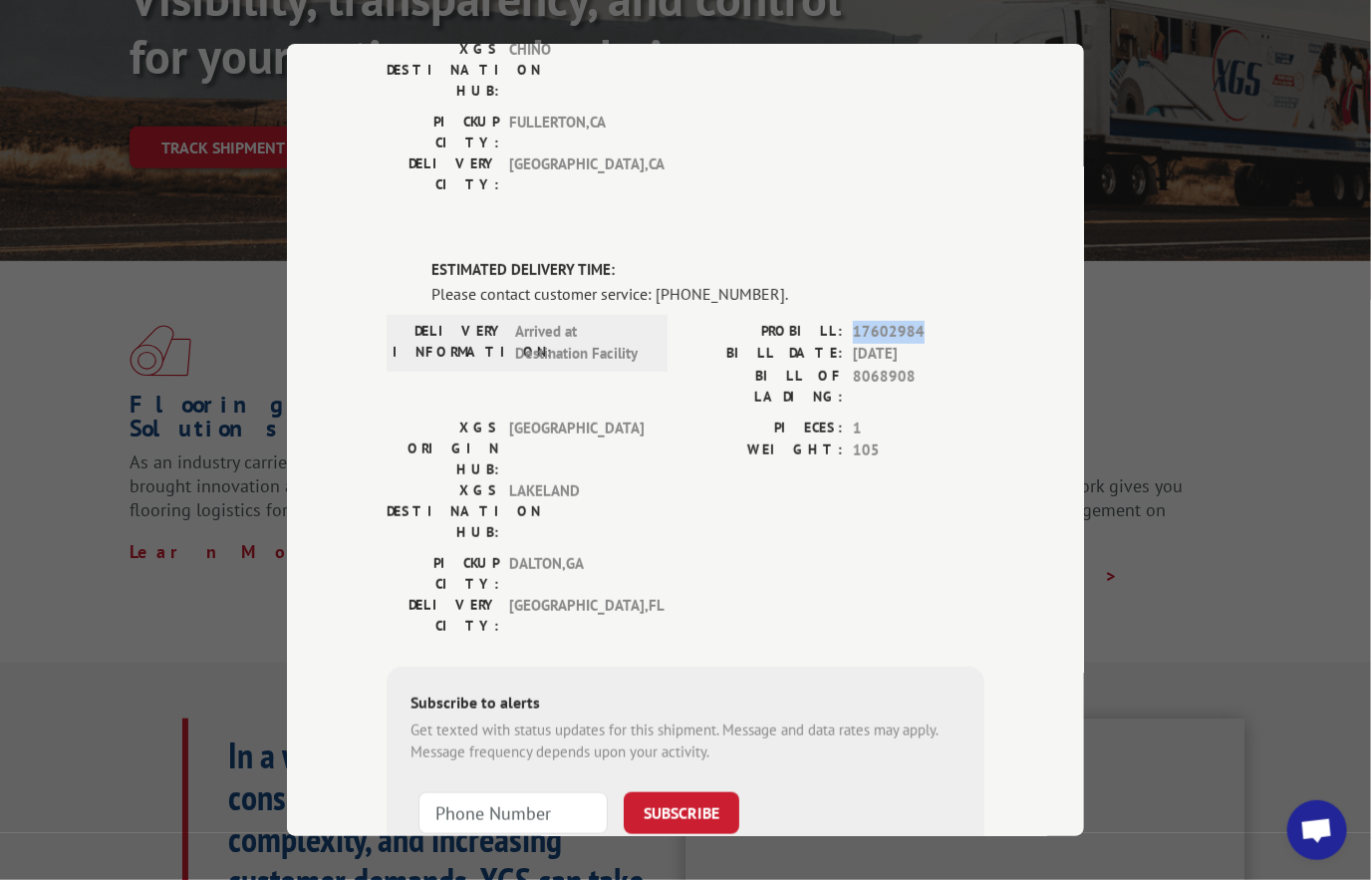
click at [867, 321] on span "17602984" at bounding box center [919, 332] width 132 height 23
click at [872, 321] on span "17602984" at bounding box center [919, 332] width 132 height 23
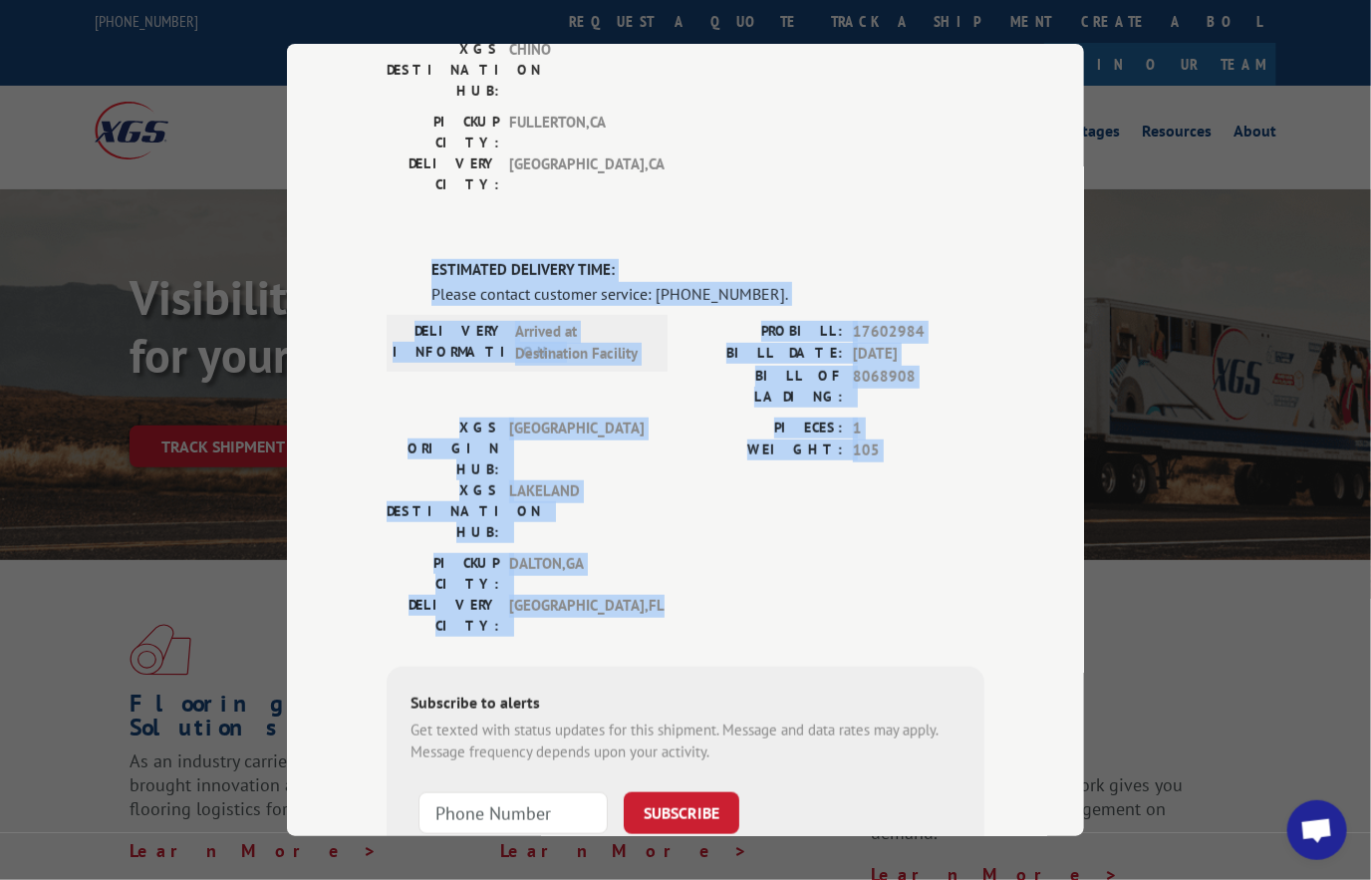
drag, startPoint x: 649, startPoint y: 393, endPoint x: 415, endPoint y: 155, distance: 332.5
click at [415, 259] on div "ESTIMATED DELIVERY TIME: Please contact customer service: [PHONE_NUMBER]. DELIV…" at bounding box center [686, 598] width 598 height 678
click at [436, 259] on label "ESTIMATED DELIVERY TIME:" at bounding box center [707, 270] width 553 height 23
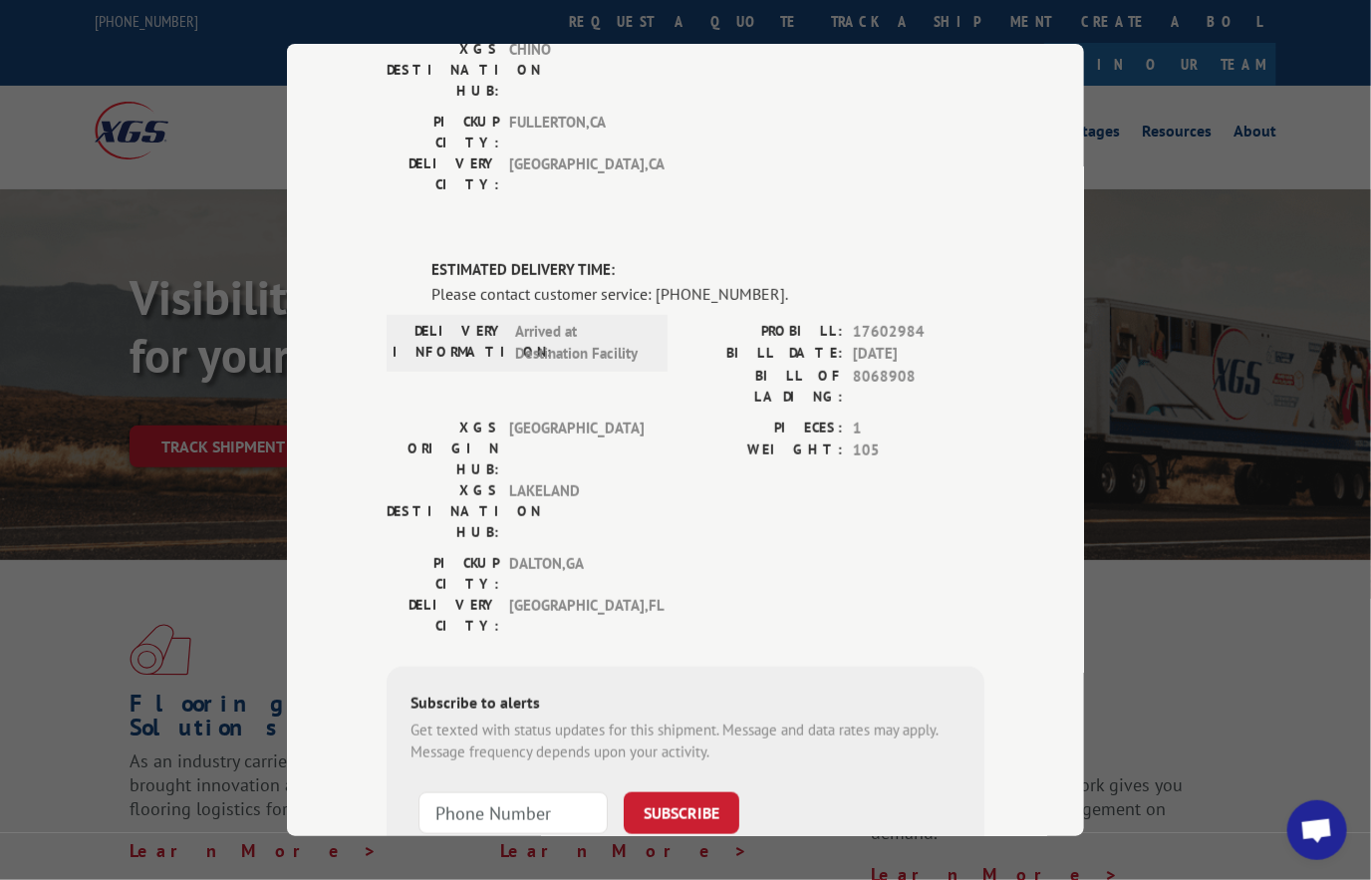
click at [864, 321] on span "17602984" at bounding box center [919, 332] width 132 height 23
drag, startPoint x: 778, startPoint y: 210, endPoint x: 914, endPoint y: 216, distance: 135.6
click at [914, 321] on div "PROBILL: 17602984" at bounding box center [834, 332] width 299 height 23
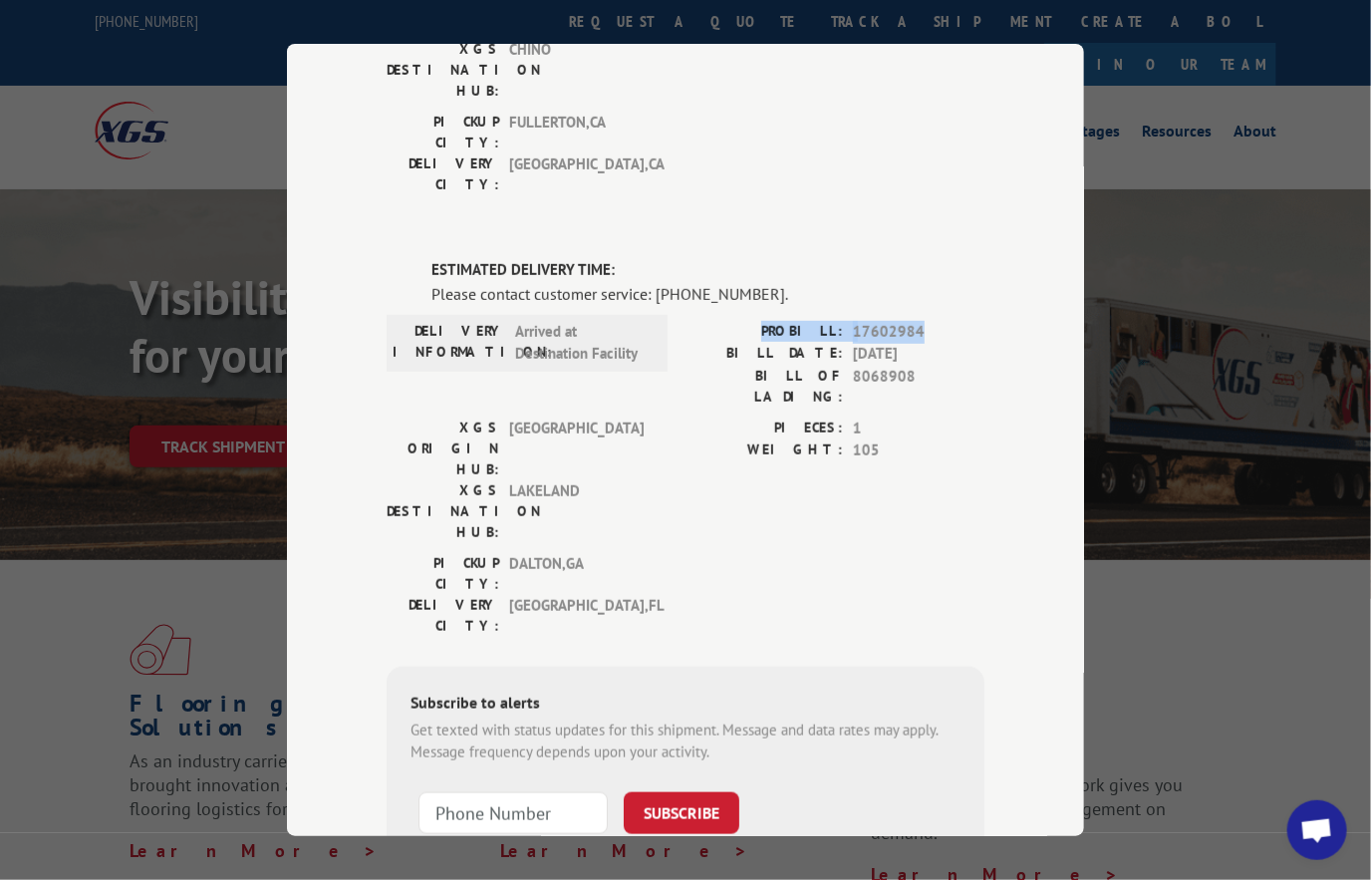
copy div "PROBILL: 17602984"
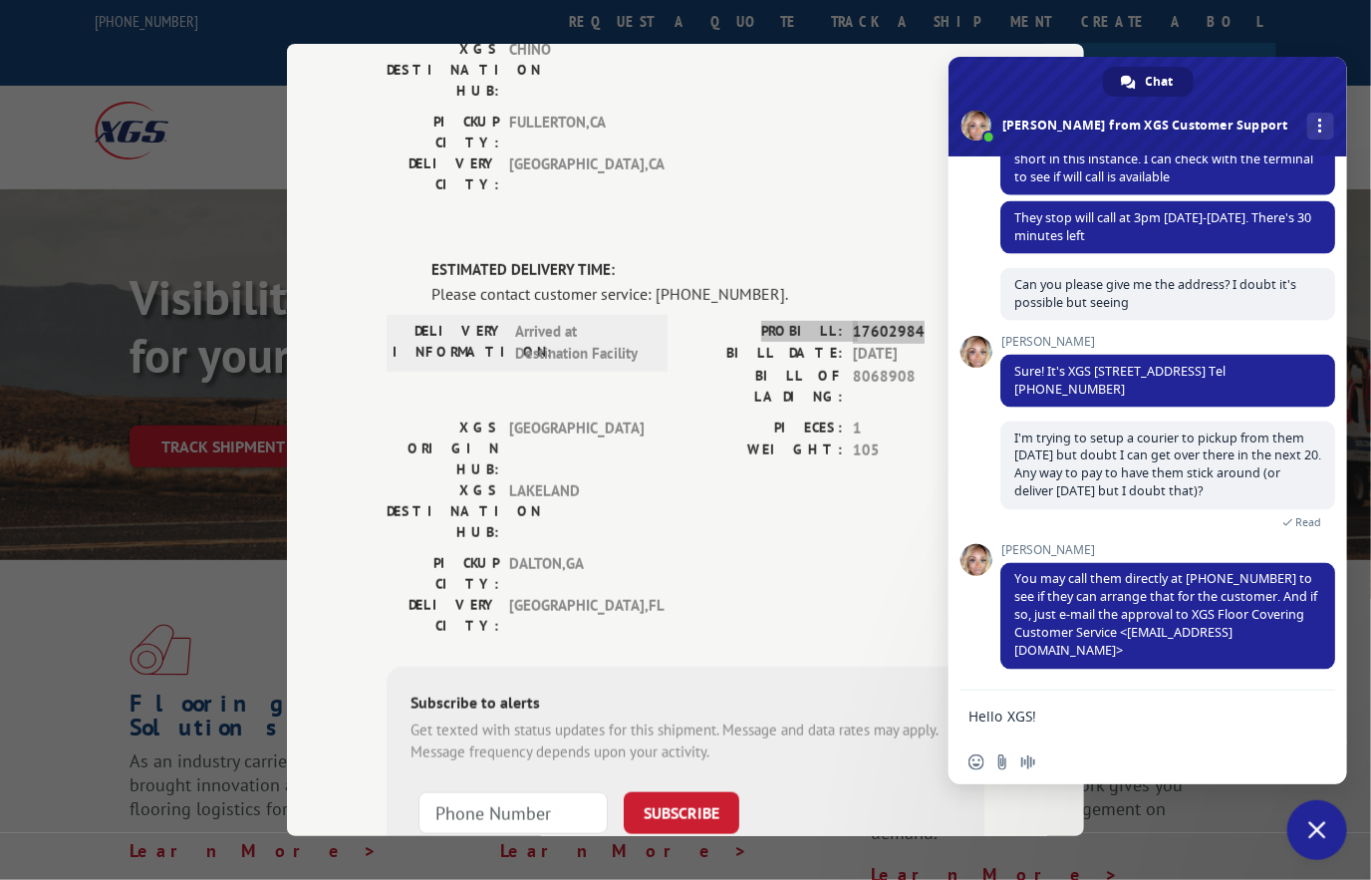
type textarea "Hello XGS! I am reaching out about Probill 17612935"
